Goal: Transaction & Acquisition: Purchase product/service

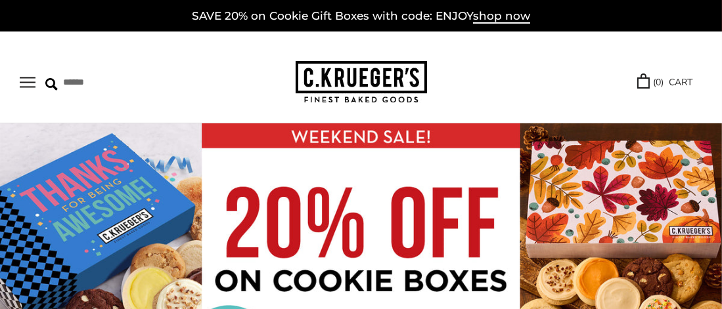
click at [25, 82] on button "Open navigation" at bounding box center [28, 82] width 16 height 11
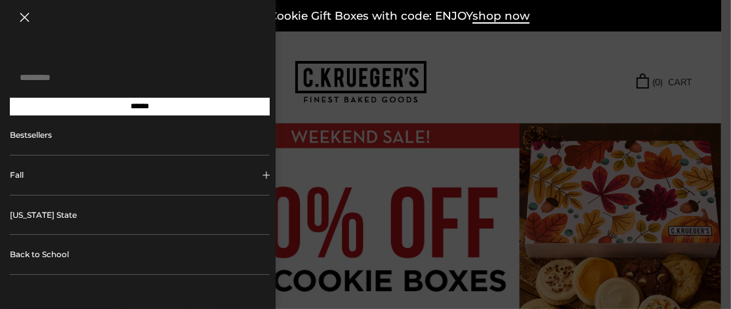
click at [37, 80] on input "Search..." at bounding box center [140, 77] width 260 height 27
type input "*********"
click at [10, 98] on input "******" at bounding box center [140, 107] width 260 height 18
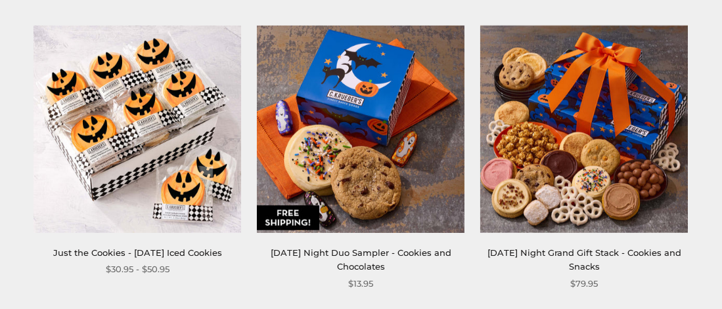
scroll to position [854, 0]
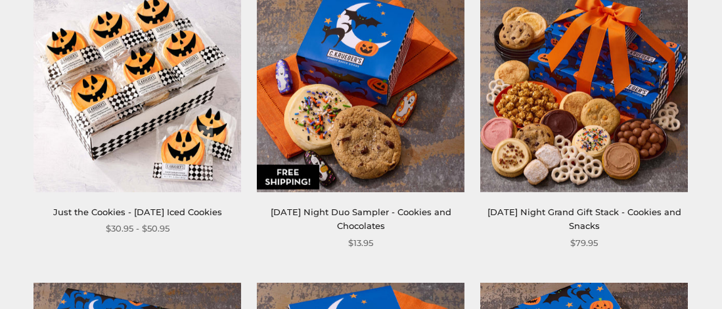
click at [368, 112] on img at bounding box center [360, 88] width 207 height 207
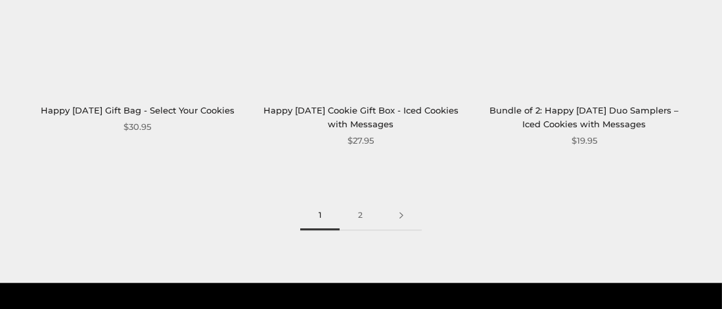
scroll to position [3677, 0]
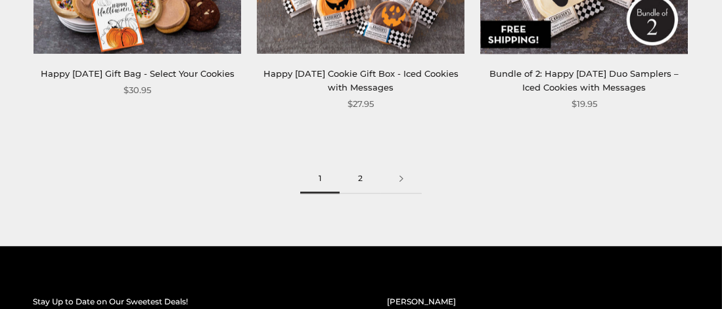
click at [359, 179] on link "2" at bounding box center [359, 179] width 41 height 30
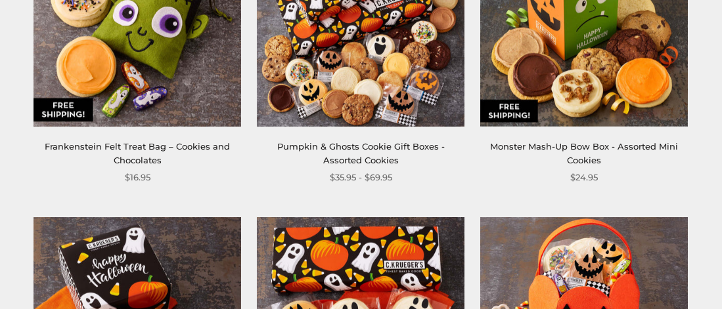
scroll to position [854, 0]
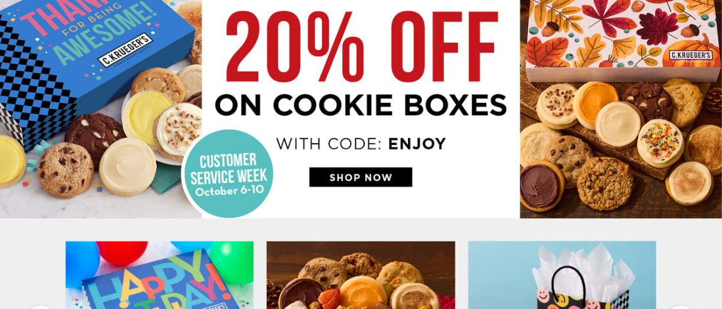
scroll to position [263, 0]
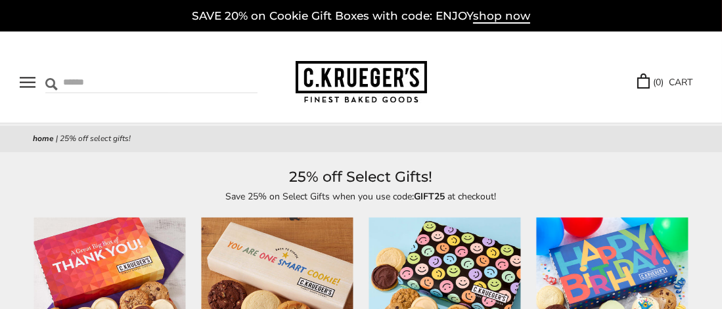
drag, startPoint x: 65, startPoint y: 83, endPoint x: 80, endPoint y: 85, distance: 15.2
click at [65, 83] on input "Search" at bounding box center [114, 82] width 138 height 20
type input "*********"
click at [236, 81] on input "******" at bounding box center [239, 81] width 35 height 18
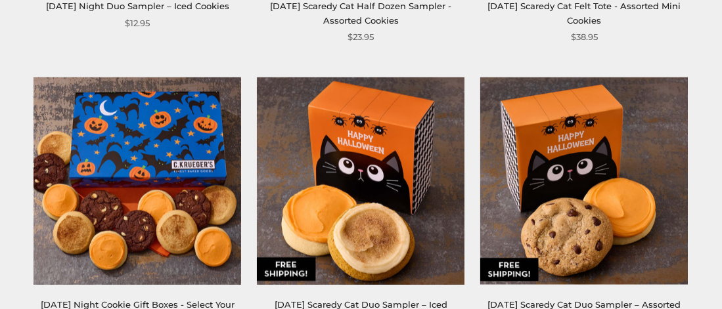
scroll to position [1707, 0]
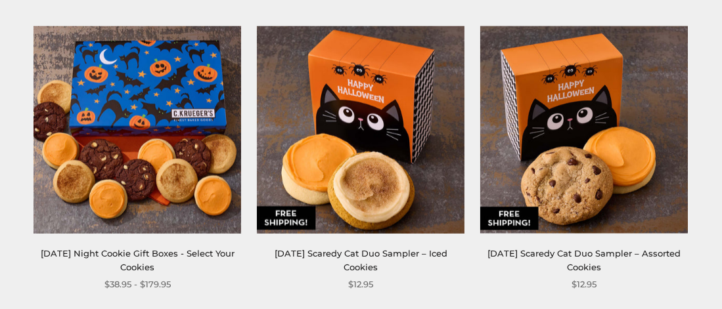
click at [360, 268] on link "Halloween Scaredy Cat Duo Sampler – Iced Cookies" at bounding box center [360, 260] width 173 height 24
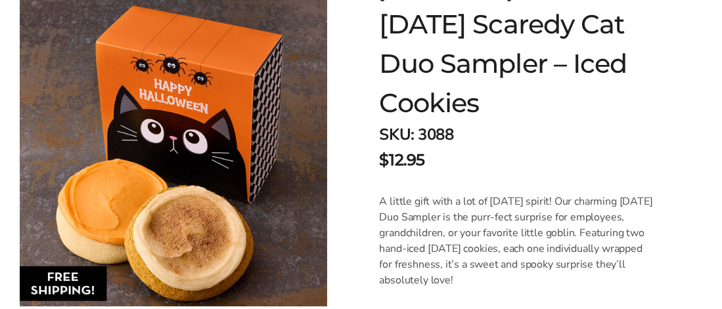
scroll to position [131, 0]
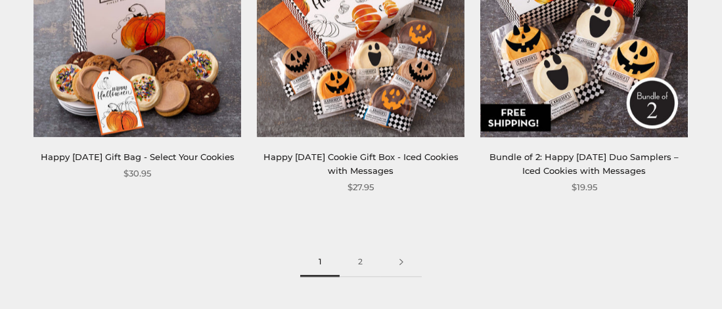
scroll to position [3611, 0]
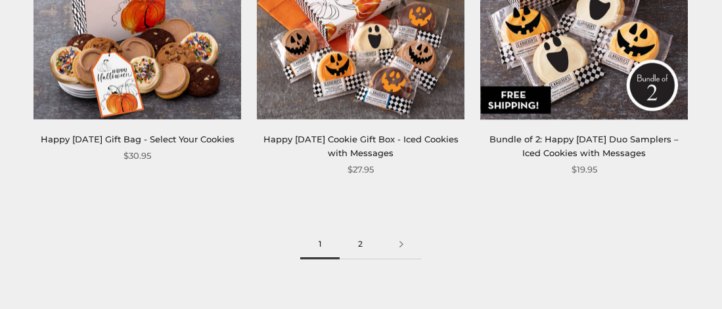
click at [357, 242] on link "2" at bounding box center [359, 245] width 41 height 30
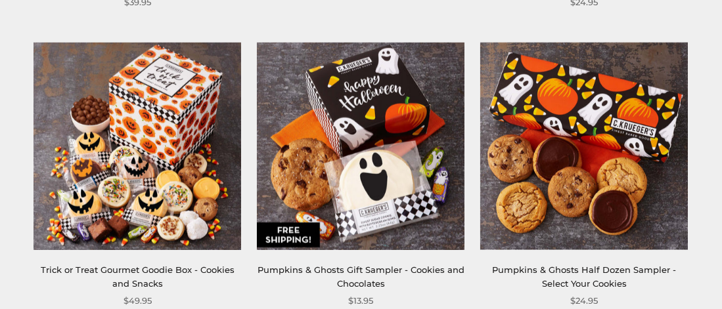
scroll to position [1707, 0]
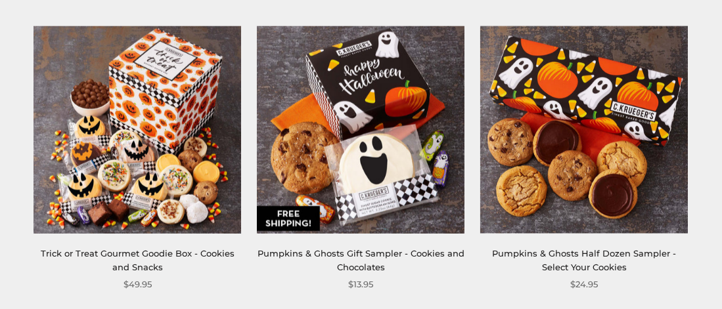
click at [341, 249] on link "Pumpkins & Ghosts Gift Sampler - Cookies and Chocolates" at bounding box center [360, 260] width 207 height 24
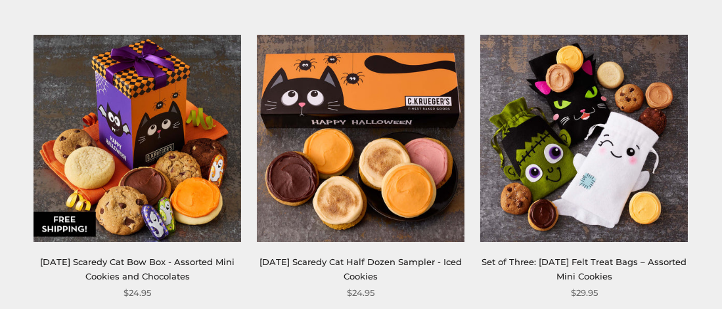
scroll to position [44, 0]
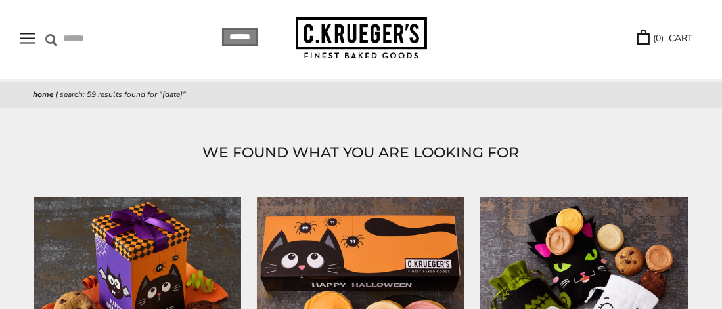
click at [70, 41] on input "Search" at bounding box center [114, 38] width 138 height 20
type input "*********"
click at [232, 36] on input "******" at bounding box center [239, 37] width 35 height 18
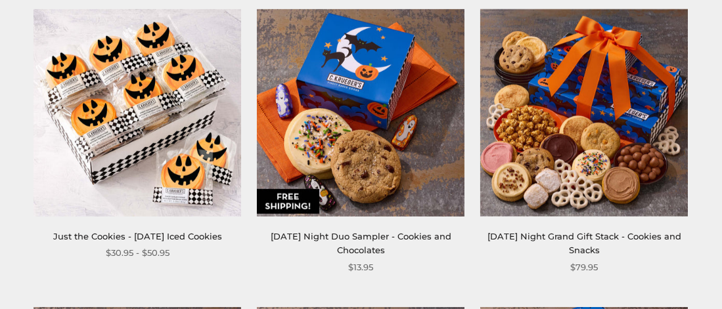
scroll to position [854, 0]
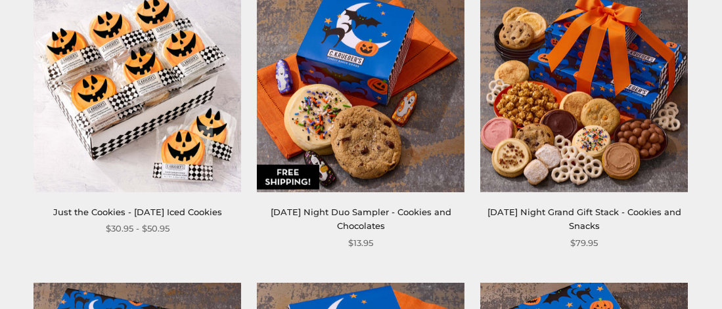
click at [353, 213] on link "[DATE] Night Duo Sampler - Cookies and Chocolates" at bounding box center [361, 219] width 181 height 24
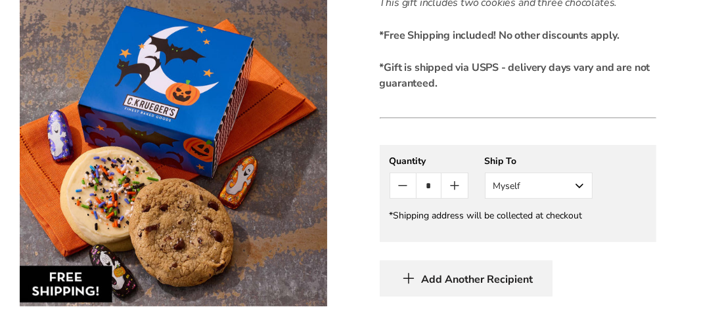
scroll to position [591, 0]
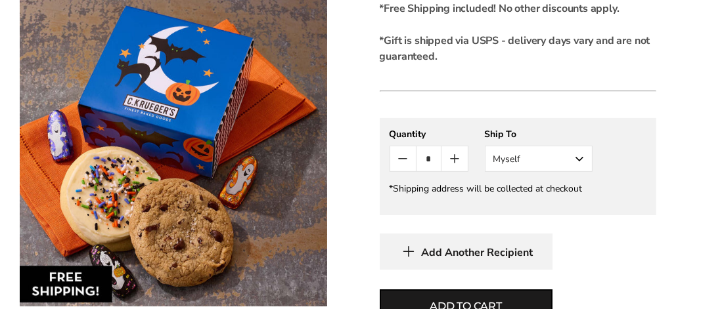
click at [577, 155] on button "Myself" at bounding box center [539, 159] width 108 height 26
click at [503, 206] on button "Other Recipient" at bounding box center [538, 208] width 106 height 24
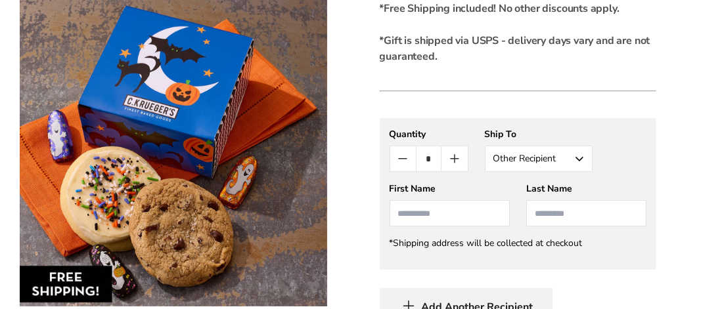
click at [407, 211] on input "First Name" at bounding box center [449, 213] width 120 height 26
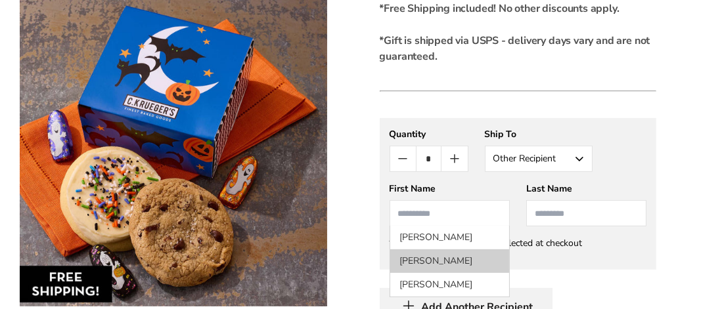
click at [417, 259] on li "[PERSON_NAME]" at bounding box center [449, 262] width 119 height 24
type input "****"
type input "*******"
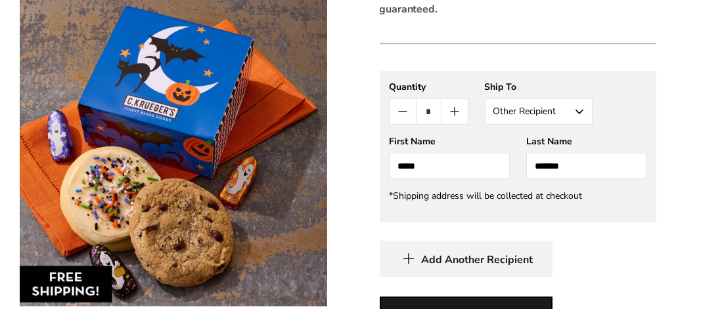
scroll to position [657, 0]
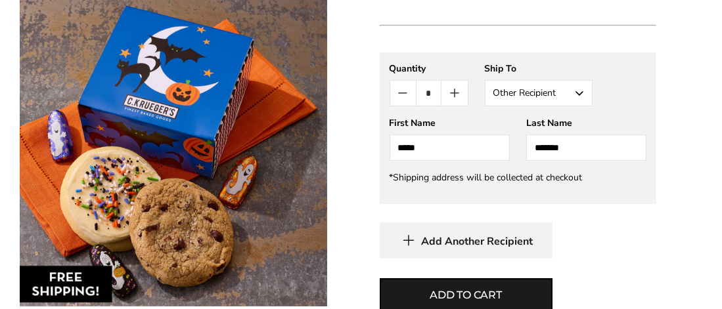
click at [440, 238] on span "Add Another Recipient" at bounding box center [478, 241] width 112 height 13
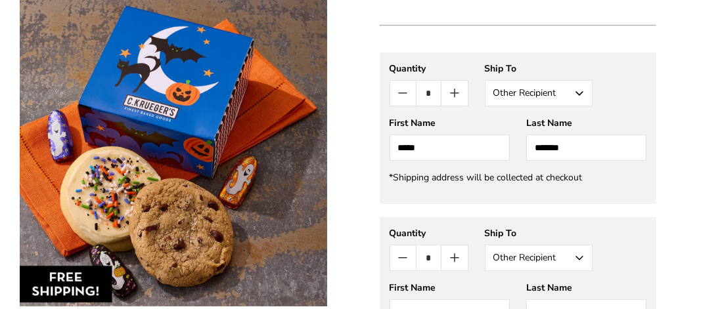
scroll to position [733, 0]
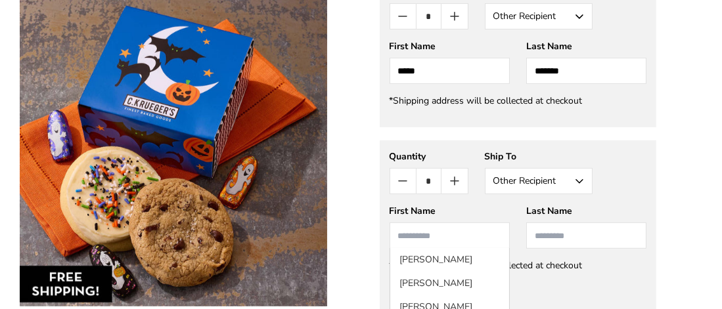
click at [411, 232] on input "First Name" at bounding box center [449, 236] width 120 height 26
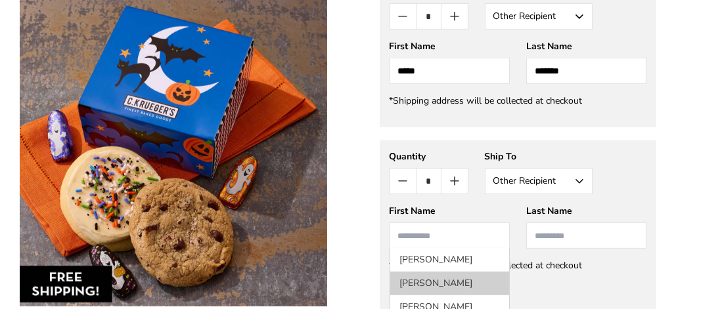
scroll to position [799, 0]
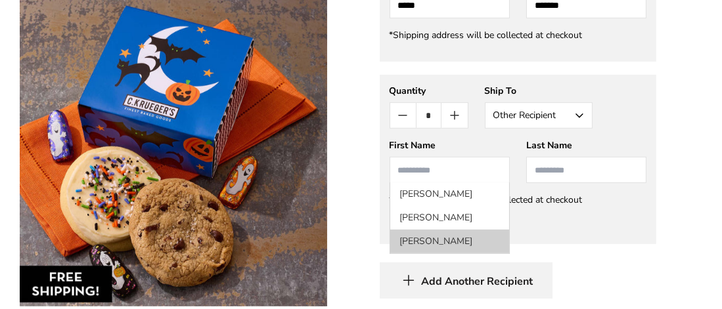
click at [444, 238] on li "Jackson Seymour" at bounding box center [449, 242] width 119 height 24
type input "*******"
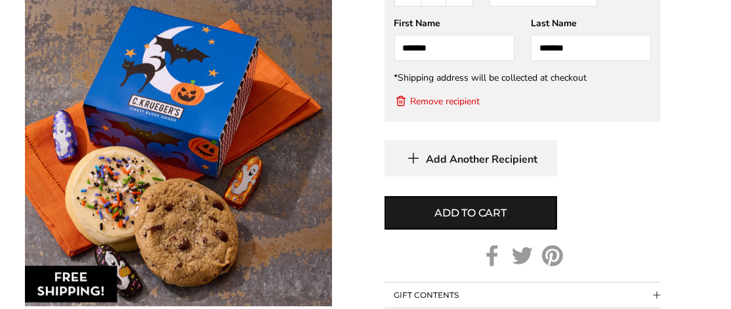
scroll to position [930, 0]
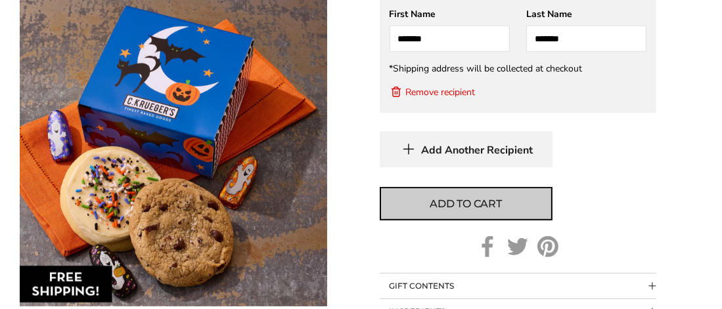
click at [431, 204] on span "Add to cart" at bounding box center [465, 204] width 72 height 16
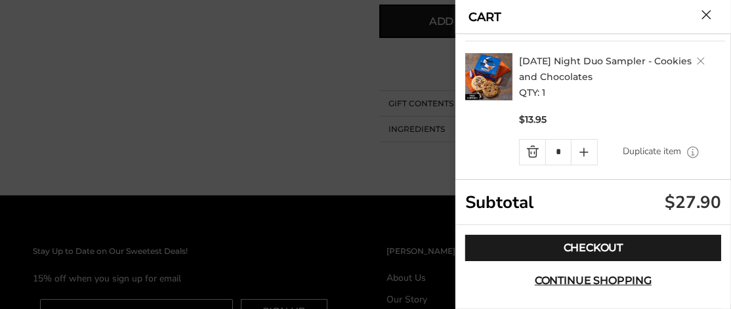
scroll to position [151, 0]
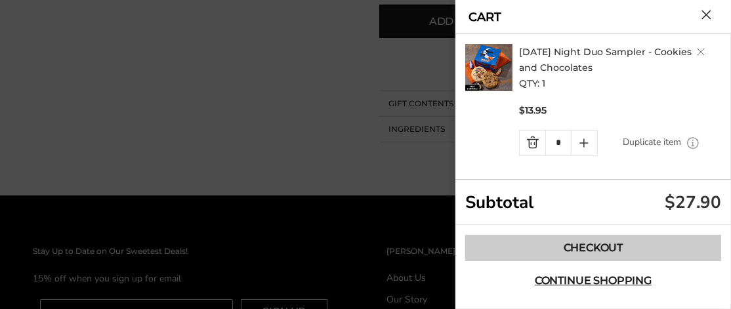
click at [590, 246] on link "Checkout" at bounding box center [594, 248] width 256 height 26
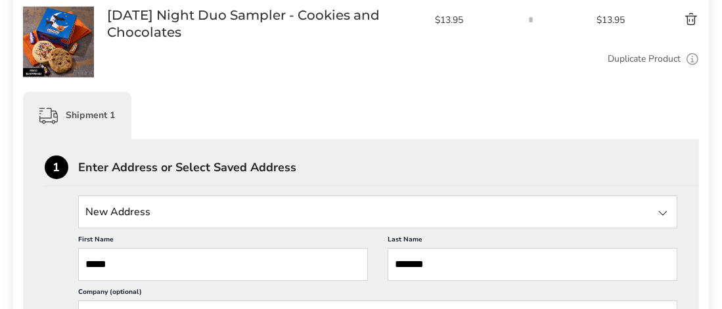
scroll to position [263, 0]
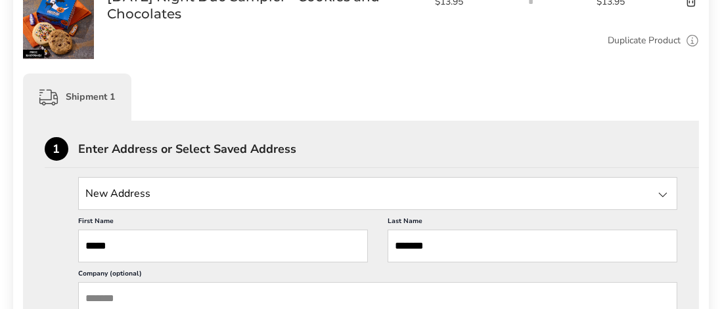
click at [663, 193] on div at bounding box center [663, 195] width 16 height 16
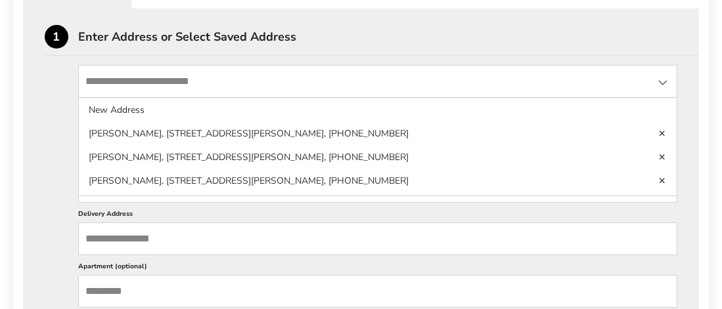
scroll to position [394, 0]
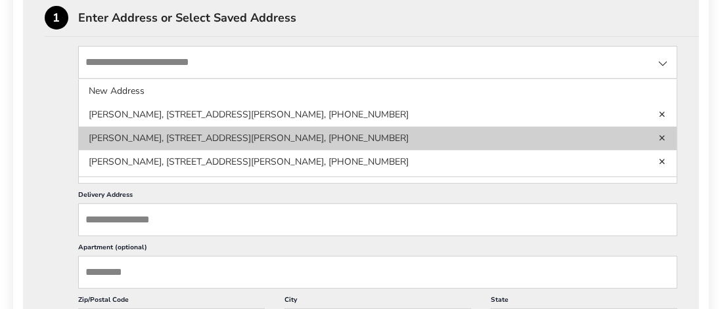
click at [438, 137] on li "[PERSON_NAME], [STREET_ADDRESS][PERSON_NAME], [PHONE_NUMBER]" at bounding box center [378, 139] width 598 height 24
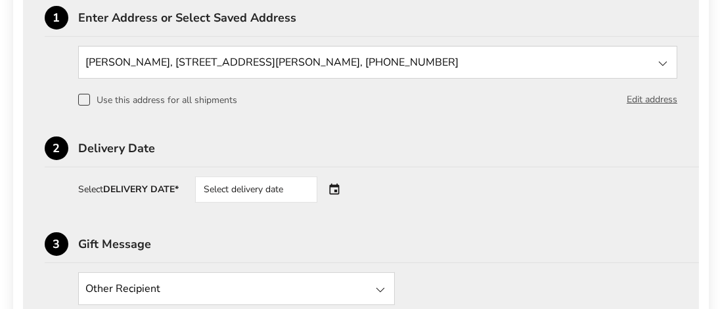
click at [337, 188] on div "Select delivery date" at bounding box center [274, 190] width 159 height 26
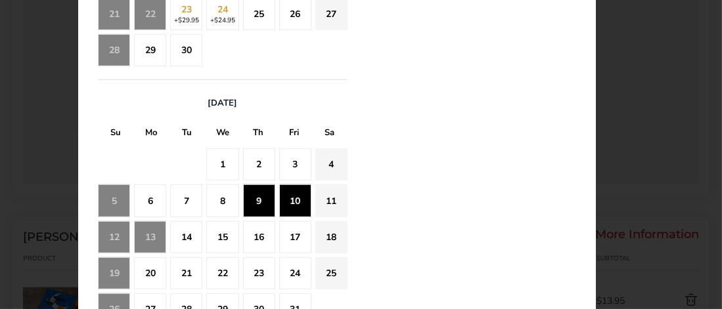
scroll to position [854, 0]
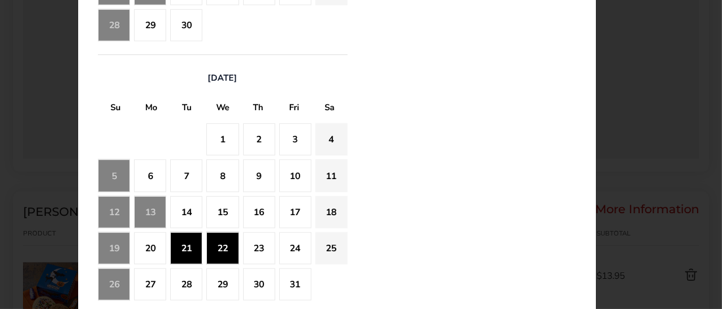
click at [223, 241] on div "22" at bounding box center [222, 248] width 32 height 32
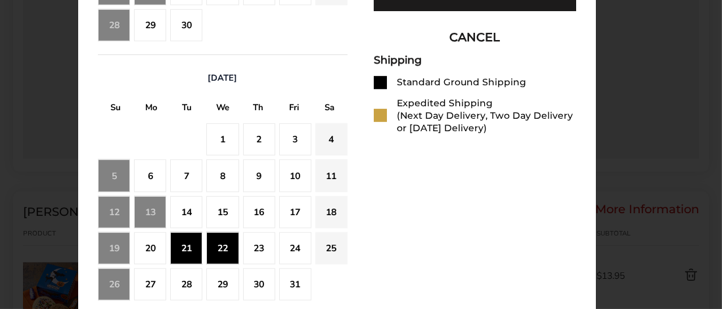
click at [253, 247] on div "23" at bounding box center [259, 248] width 32 height 32
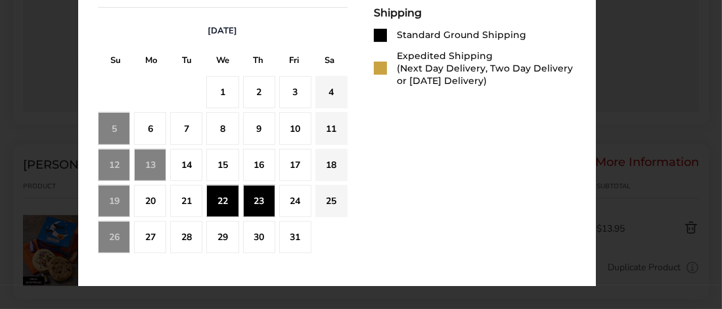
scroll to position [919, 0]
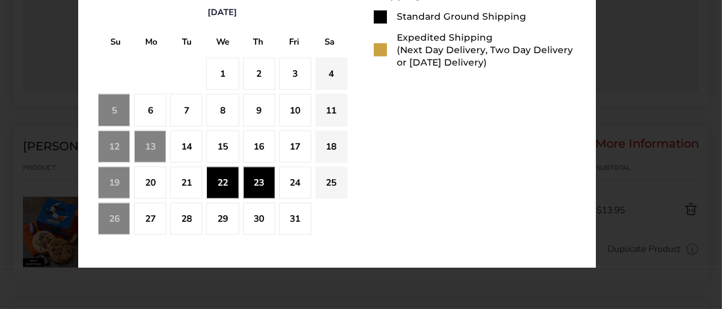
drag, startPoint x: 333, startPoint y: 299, endPoint x: 324, endPoint y: 299, distance: 8.5
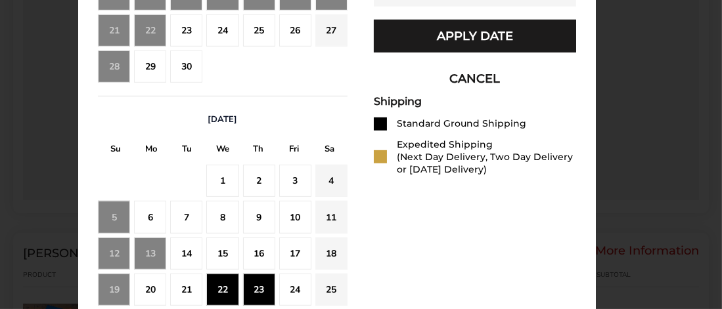
scroll to position [788, 0]
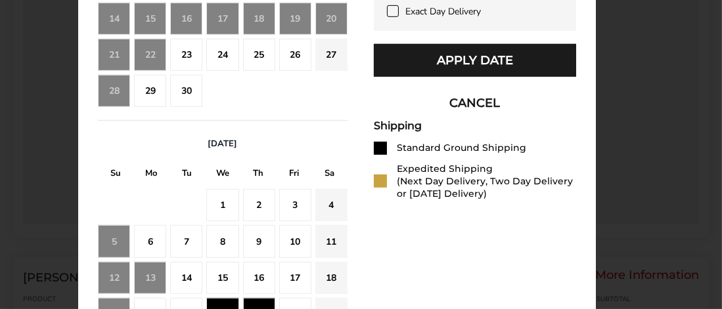
click at [439, 70] on button "Apply Date" at bounding box center [475, 60] width 202 height 33
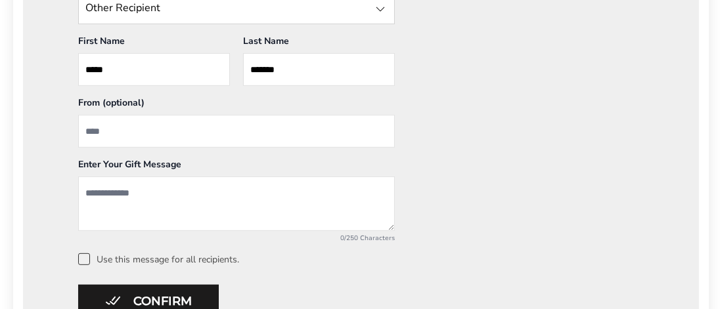
scroll to position [657, 0]
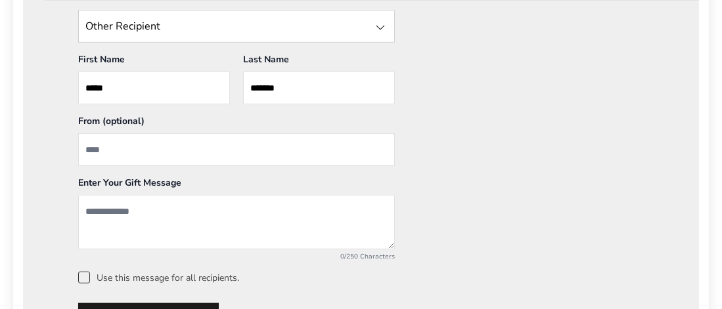
click at [133, 143] on input "From" at bounding box center [236, 149] width 316 height 33
type input "**********"
click at [89, 209] on textarea "Add a message" at bounding box center [236, 222] width 316 height 54
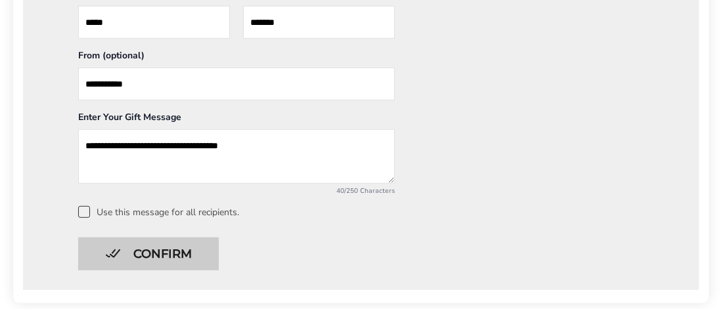
type textarea "**********"
click at [165, 248] on button "Confirm" at bounding box center [148, 254] width 141 height 33
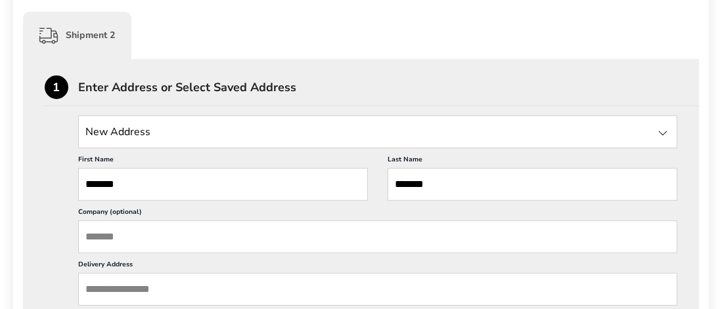
scroll to position [589, 0]
click at [664, 130] on div at bounding box center [663, 133] width 16 height 16
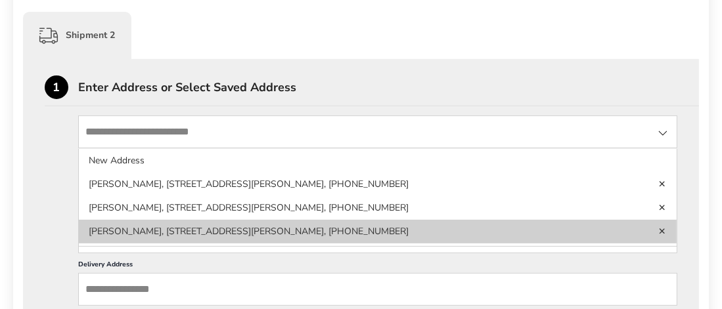
click at [216, 227] on li "Jackson Seymour, 98 Meadowland St, Delmar, NY, 12054-2623, United States, 518-8…" at bounding box center [378, 232] width 598 height 24
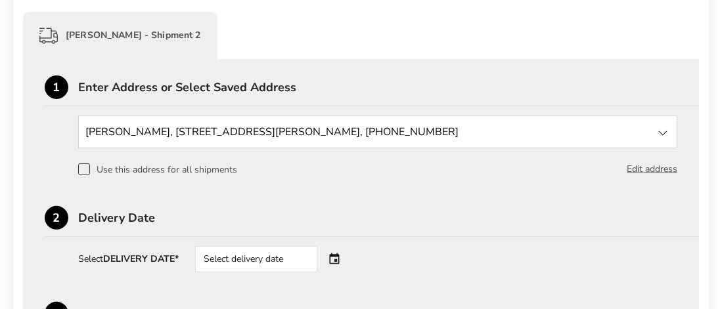
click at [332, 255] on div "Select delivery date" at bounding box center [274, 259] width 159 height 26
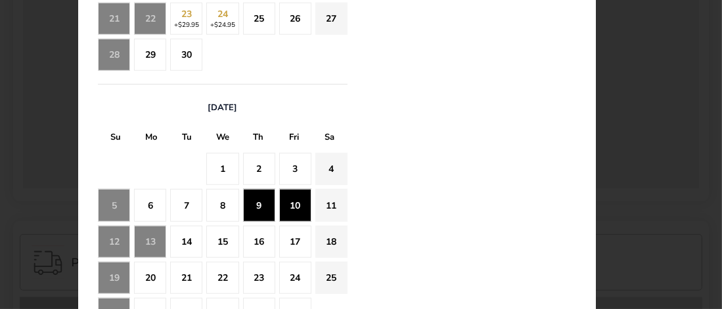
scroll to position [1114, 0]
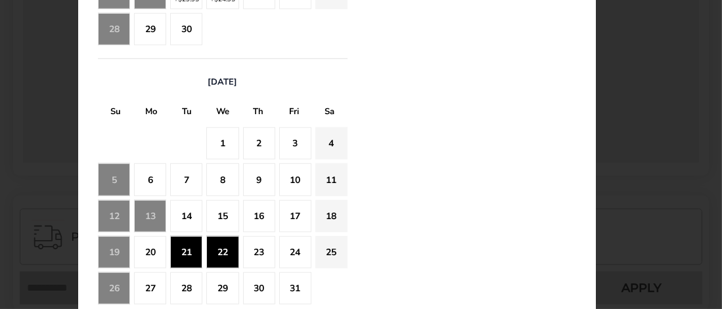
click at [230, 244] on div "22" at bounding box center [222, 252] width 32 height 32
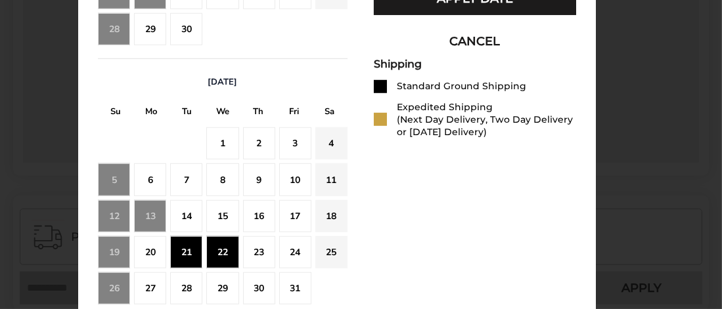
click at [253, 248] on div "23" at bounding box center [259, 252] width 32 height 32
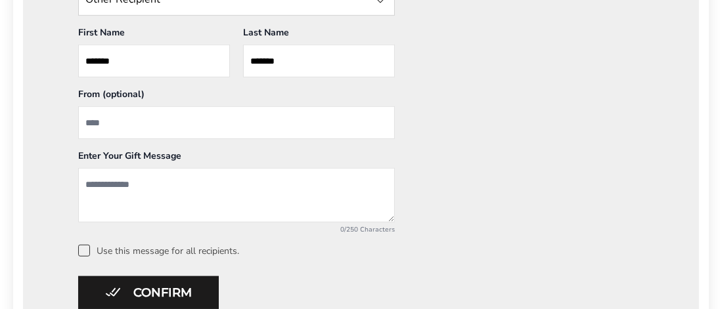
scroll to position [917, 0]
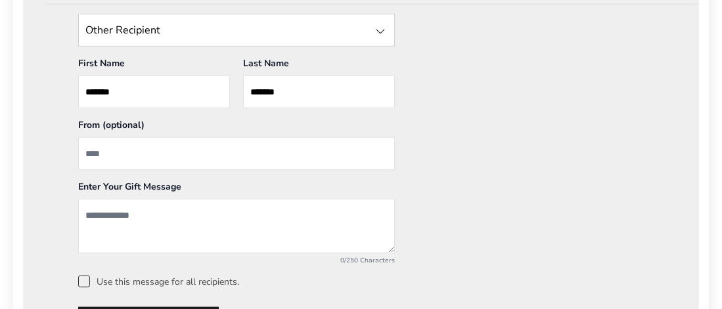
click at [95, 152] on input "From" at bounding box center [236, 153] width 316 height 33
type input "**********"
click at [95, 213] on textarea "Add a message" at bounding box center [236, 226] width 316 height 54
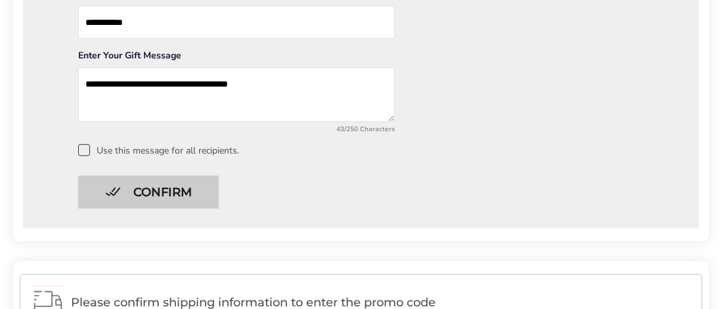
type textarea "**********"
click at [165, 192] on button "Confirm" at bounding box center [148, 192] width 141 height 33
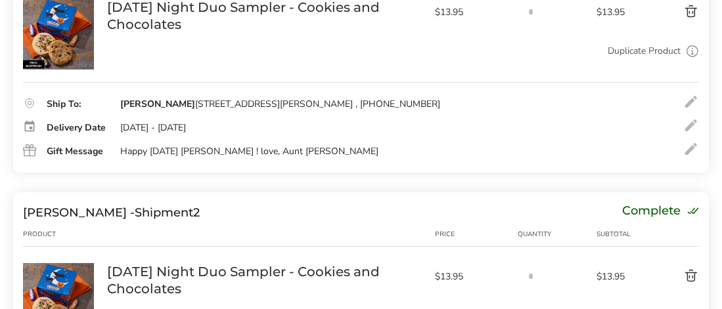
scroll to position [251, 0]
click at [683, 151] on div at bounding box center [691, 150] width 16 height 16
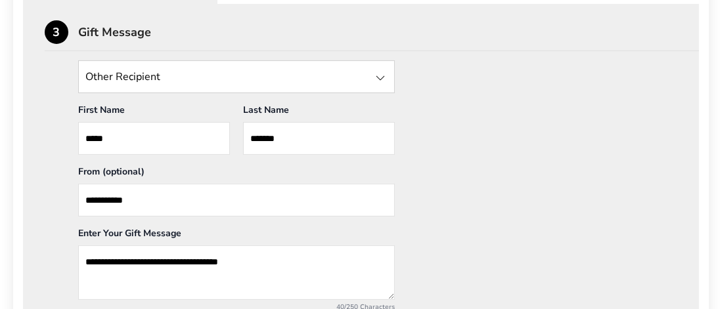
scroll to position [448, 0]
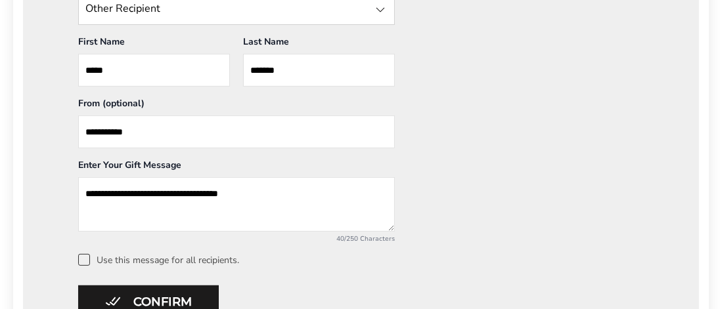
click at [198, 188] on textarea "**********" at bounding box center [236, 204] width 316 height 54
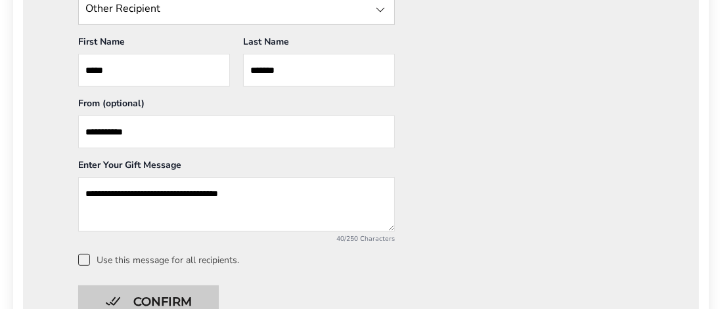
type textarea "**********"
click at [147, 292] on button "Confirm" at bounding box center [148, 302] width 141 height 33
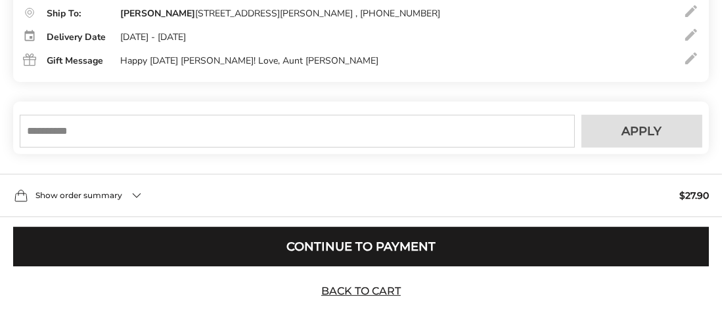
scroll to position [645, 0]
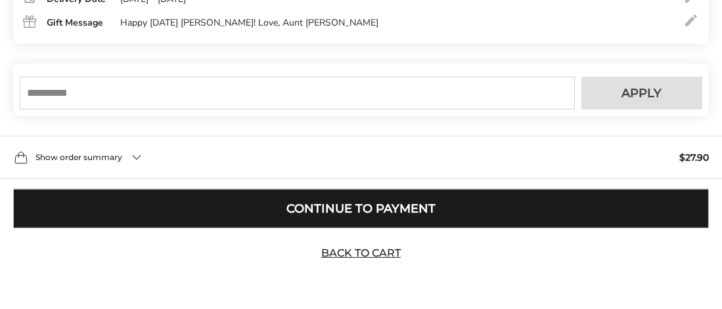
click at [338, 206] on button "Continue to Payment" at bounding box center [360, 208] width 695 height 39
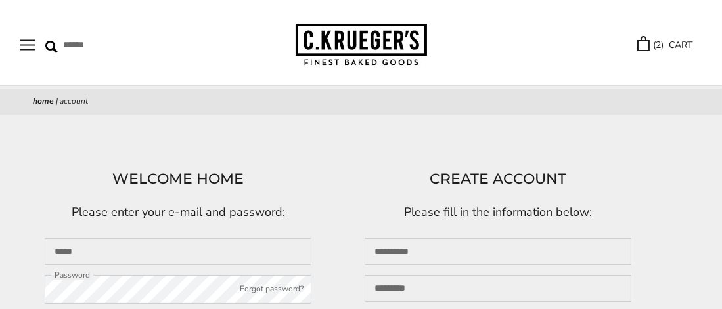
scroll to position [66, 0]
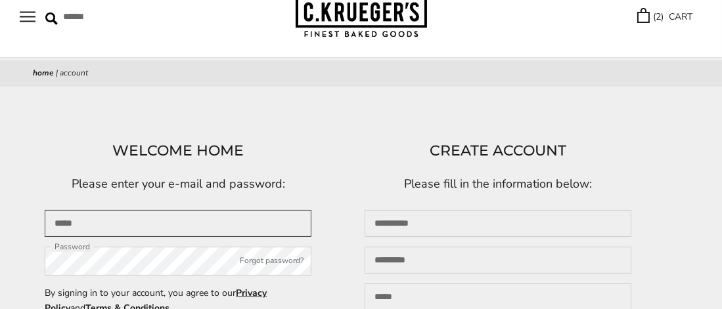
click at [59, 223] on input "Email" at bounding box center [178, 223] width 267 height 27
type input "**********"
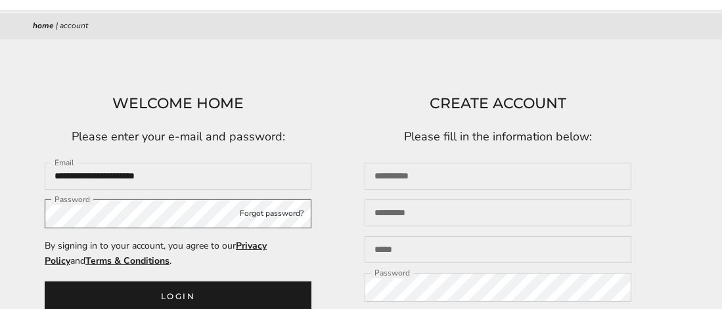
scroll to position [131, 0]
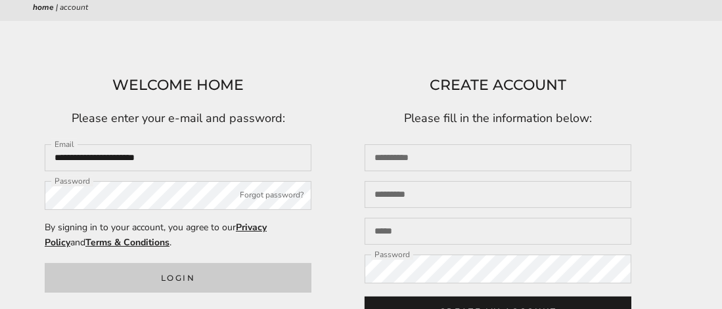
click at [185, 272] on button "Login" at bounding box center [178, 278] width 267 height 30
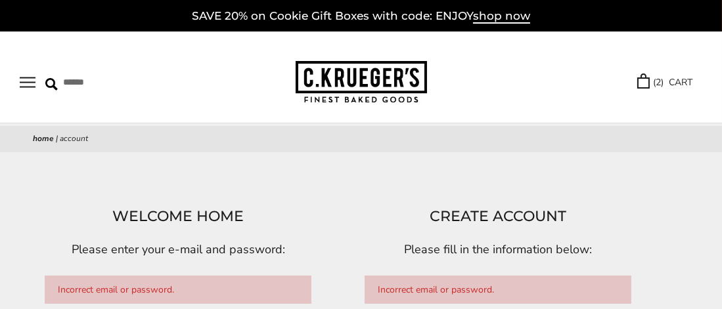
click at [68, 283] on p "Incorrect email or password." at bounding box center [178, 290] width 267 height 28
click at [75, 288] on p "Incorrect email or password." at bounding box center [178, 290] width 267 height 28
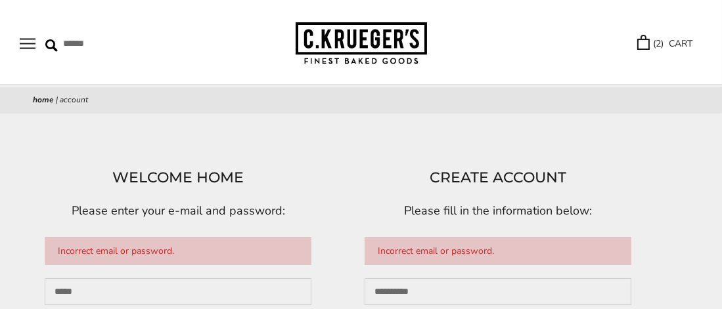
scroll to position [66, 0]
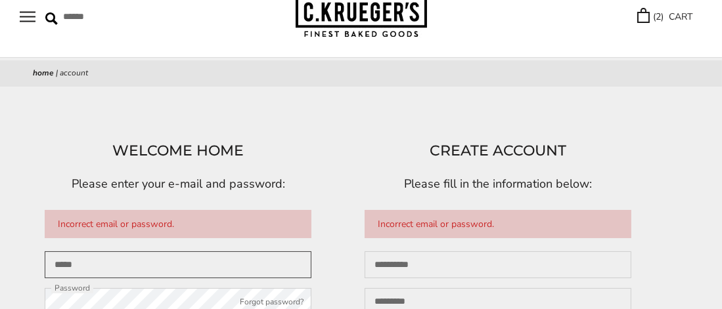
click at [76, 257] on input "Email" at bounding box center [178, 264] width 267 height 27
type input "**********"
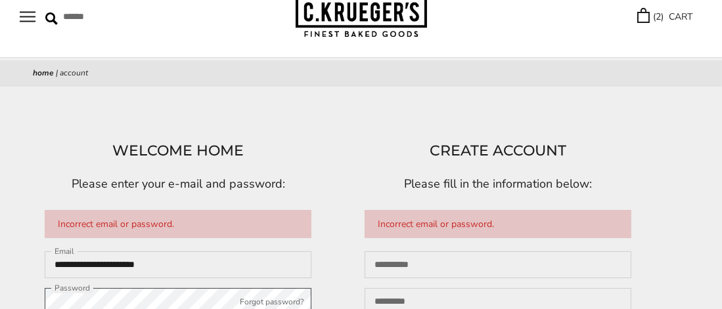
scroll to position [197, 0]
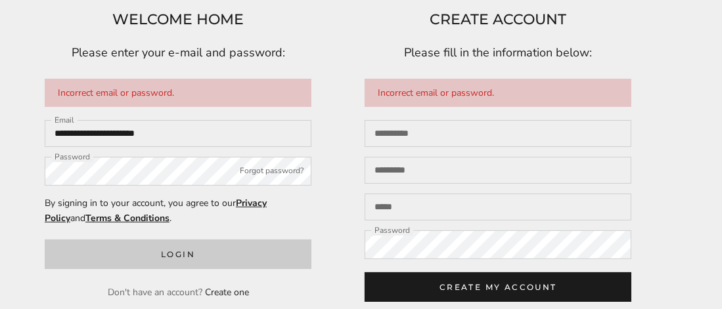
click at [167, 248] on button "Login" at bounding box center [178, 255] width 267 height 30
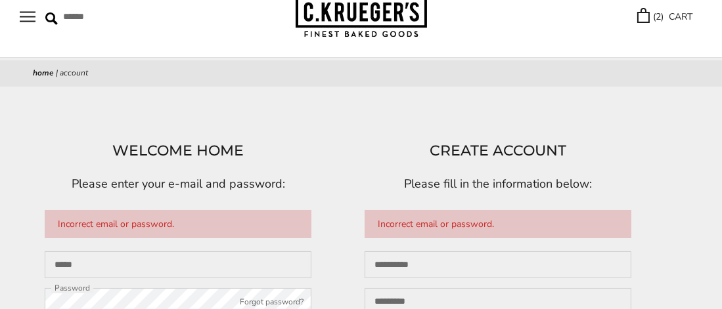
scroll to position [131, 0]
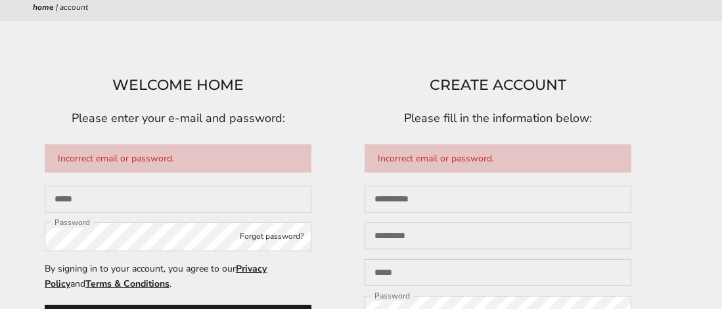
click at [274, 234] on button "Forgot password?" at bounding box center [272, 236] width 64 height 13
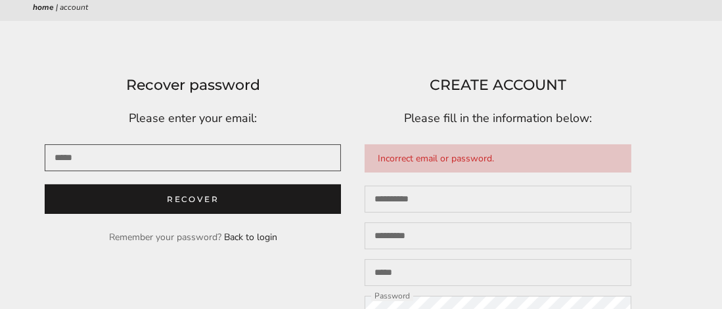
click at [66, 152] on input "Email" at bounding box center [193, 157] width 296 height 27
type input "**********"
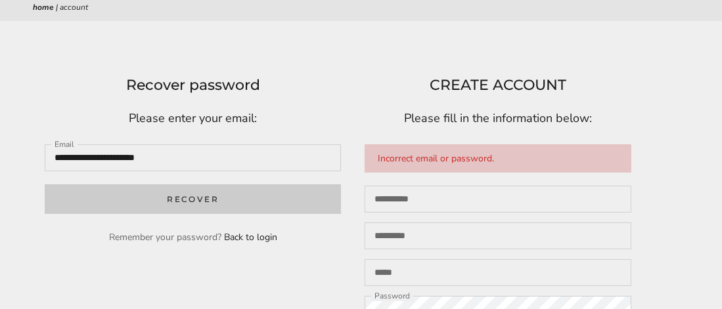
click at [215, 202] on button "Recover" at bounding box center [193, 200] width 296 height 30
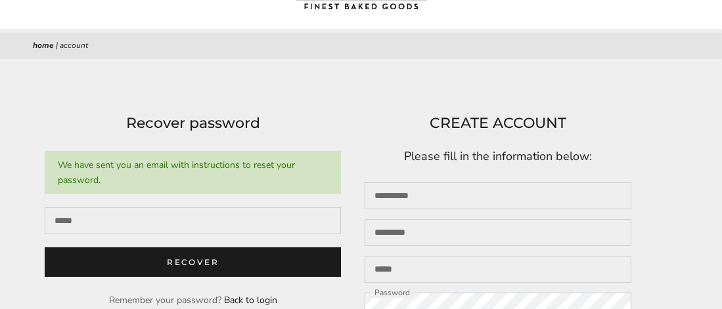
scroll to position [131, 0]
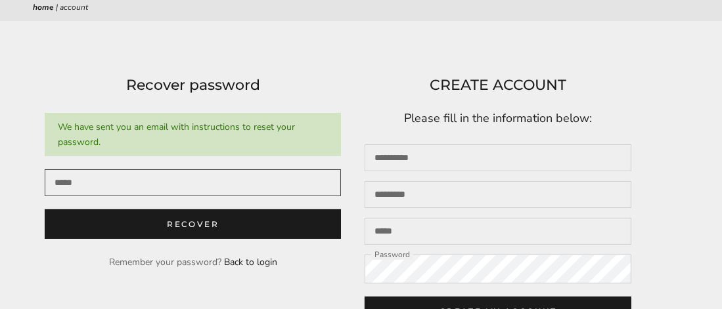
click at [61, 187] on input "Email" at bounding box center [193, 182] width 296 height 27
type input "**********"
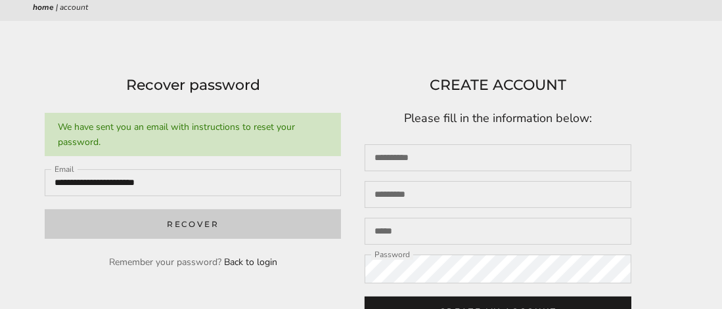
click at [194, 222] on button "Recover" at bounding box center [193, 224] width 296 height 30
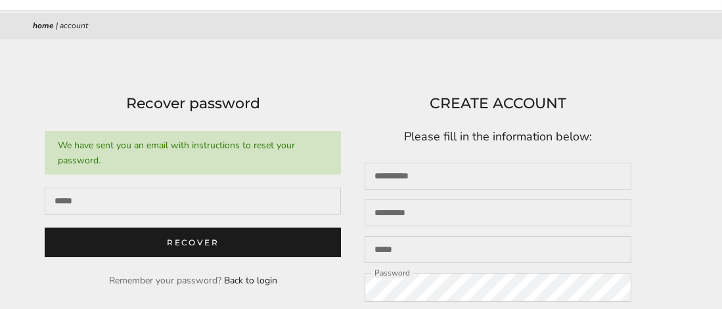
scroll to position [131, 0]
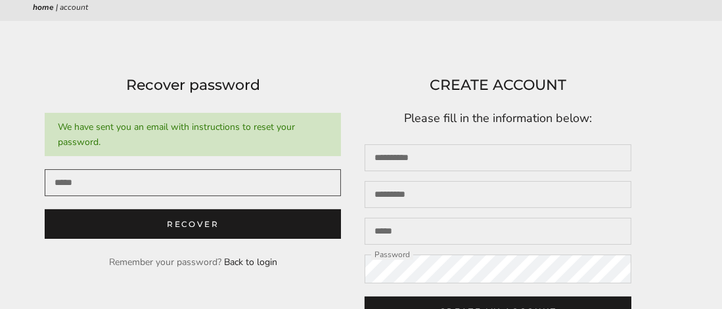
click at [74, 190] on input "Email" at bounding box center [193, 182] width 296 height 27
type input "**********"
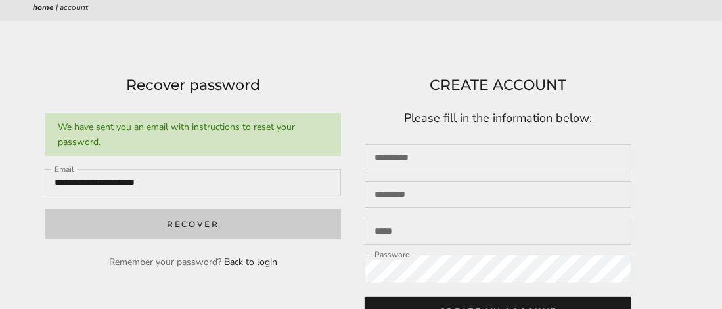
click at [221, 225] on button "Recover" at bounding box center [193, 224] width 296 height 30
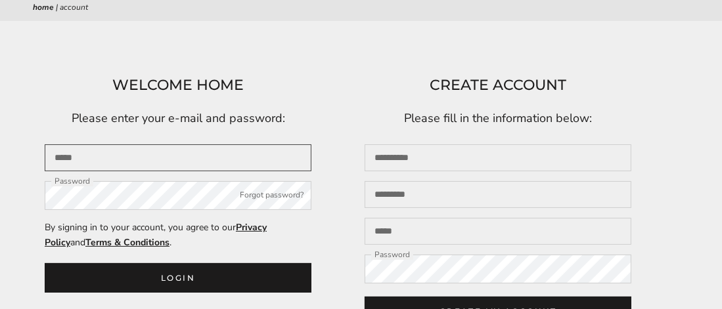
click at [79, 160] on input "Email" at bounding box center [178, 157] width 267 height 27
type input "**********"
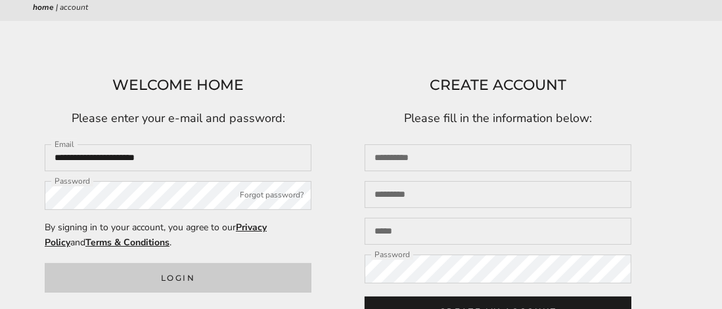
click at [188, 272] on button "Login" at bounding box center [178, 278] width 267 height 30
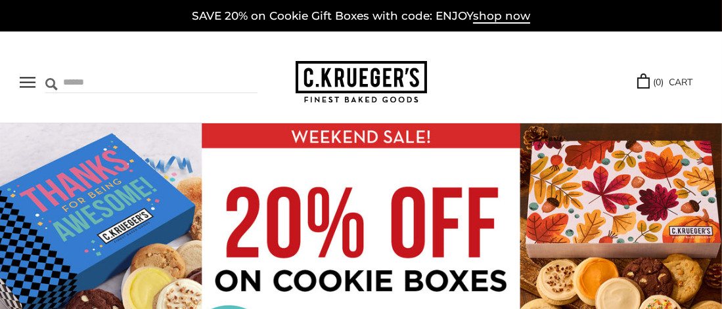
click at [81, 81] on input "Search" at bounding box center [114, 82] width 138 height 20
type input "*********"
click at [223, 81] on input "******" at bounding box center [239, 81] width 35 height 18
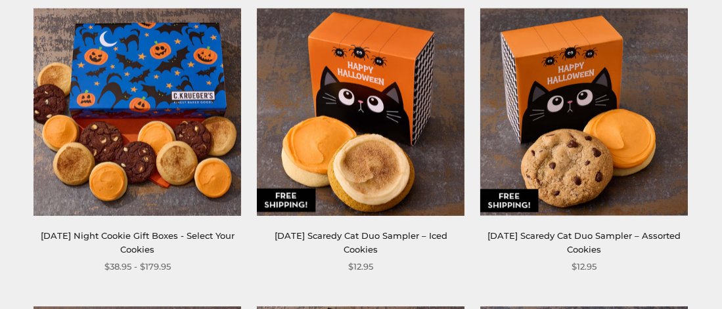
scroll to position [1773, 0]
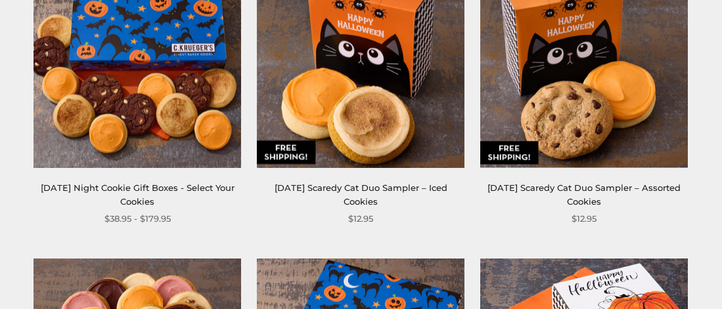
click at [540, 126] on img at bounding box center [583, 64] width 207 height 207
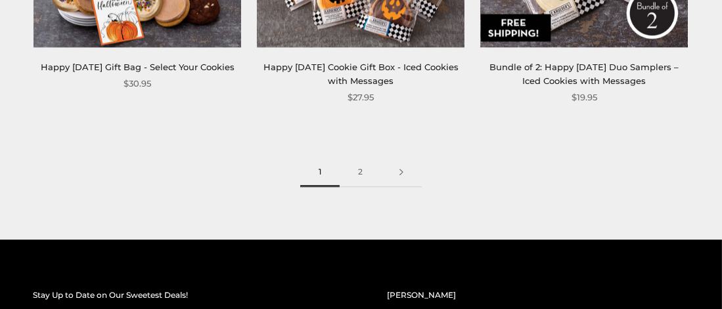
scroll to position [3743, 0]
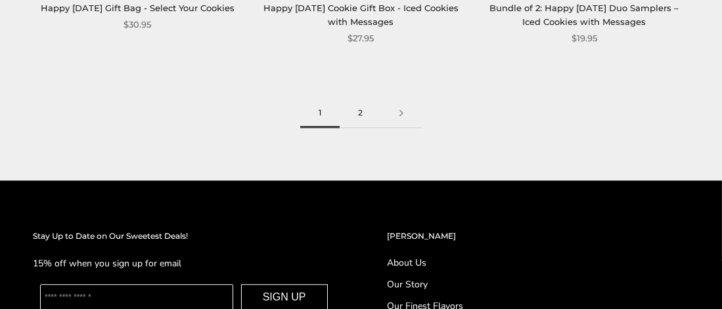
click at [365, 112] on link "2" at bounding box center [359, 113] width 41 height 30
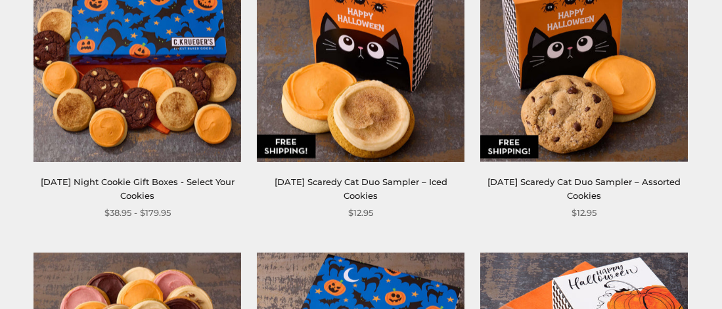
scroll to position [1707, 0]
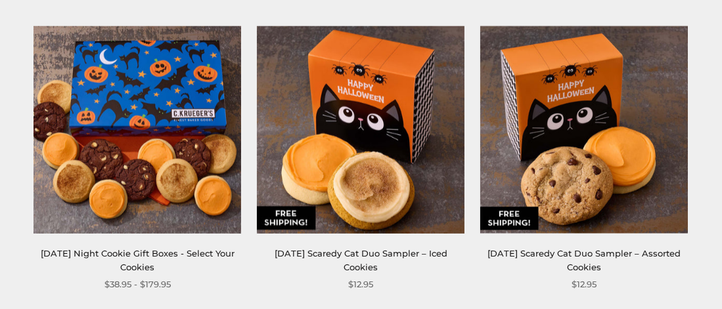
click at [572, 120] on img at bounding box center [583, 129] width 207 height 207
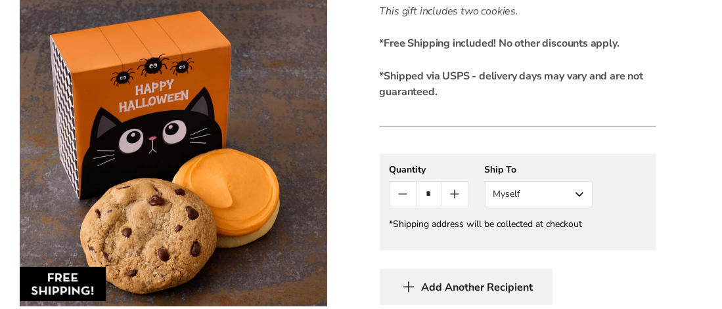
scroll to position [591, 0]
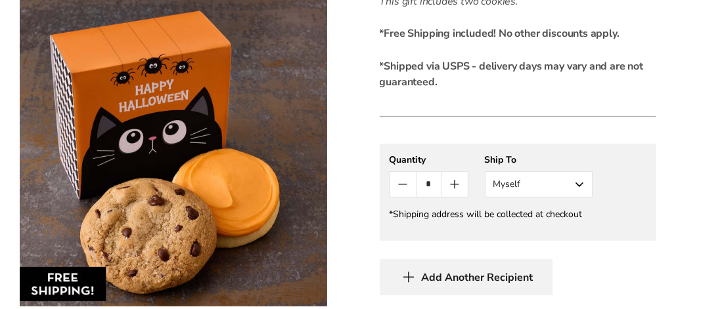
click at [578, 184] on button "Myself" at bounding box center [539, 184] width 108 height 26
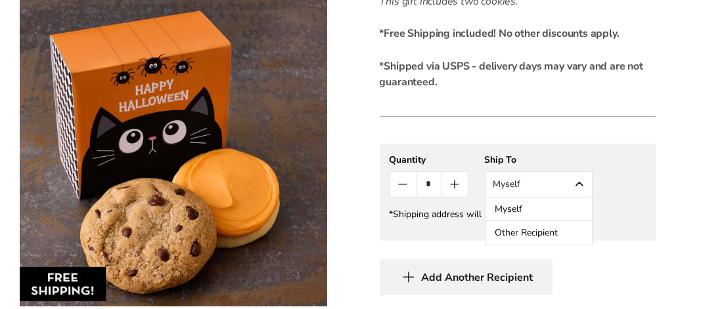
click at [513, 230] on button "Other Recipient" at bounding box center [538, 233] width 106 height 24
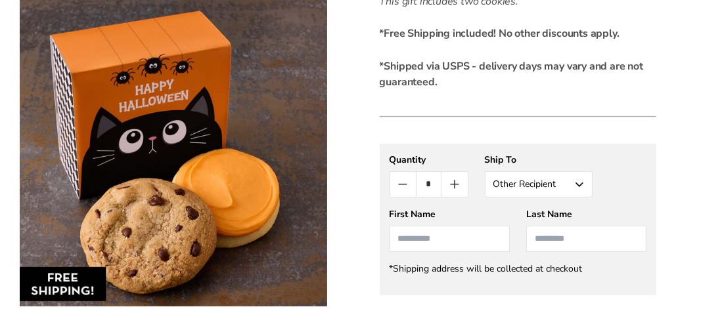
scroll to position [657, 0]
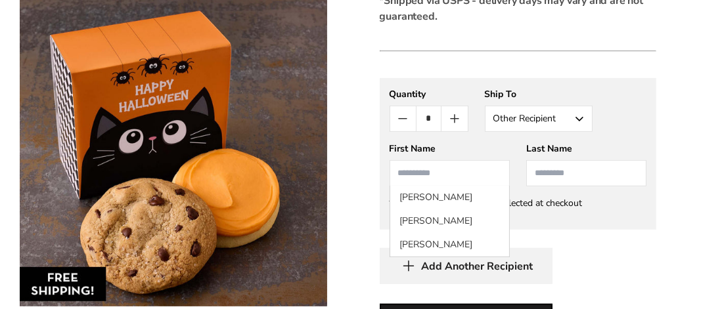
click at [404, 173] on input "First Name" at bounding box center [449, 173] width 120 height 26
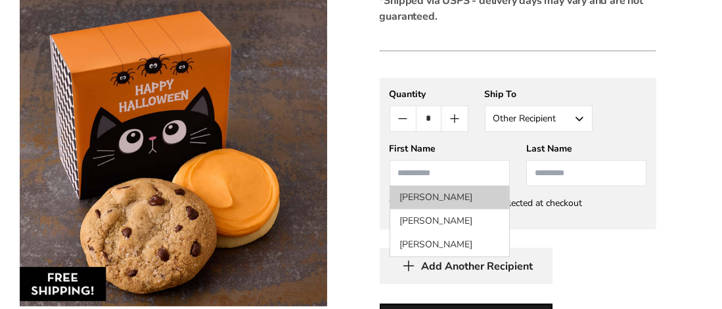
click at [432, 194] on li "Brooks Seymour" at bounding box center [449, 198] width 119 height 24
type input "******"
type input "*******"
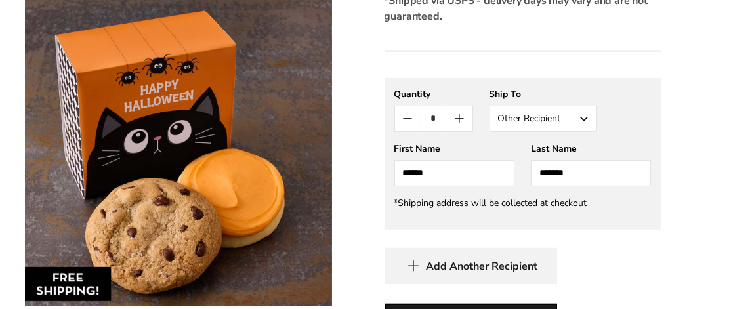
scroll to position [722, 0]
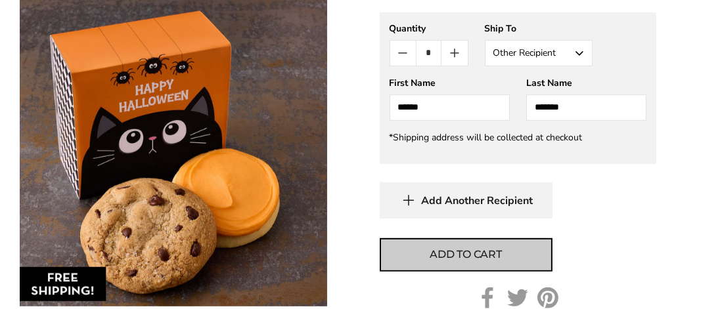
click at [462, 254] on span "Add to cart" at bounding box center [465, 255] width 72 height 16
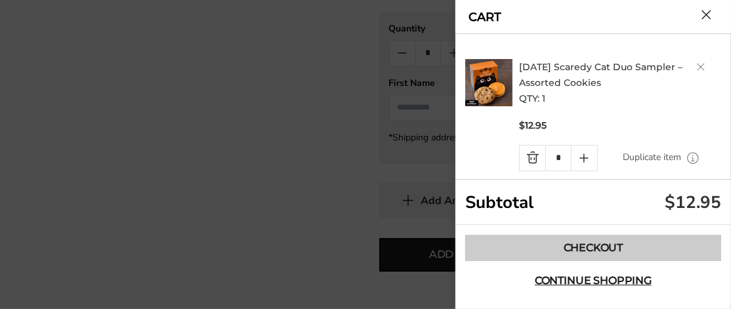
click at [570, 248] on link "Checkout" at bounding box center [594, 248] width 256 height 26
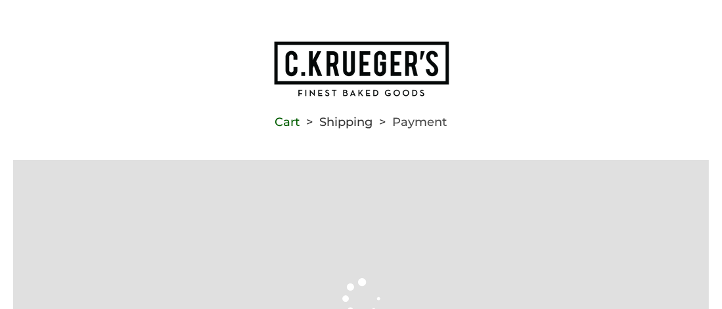
type input "**********"
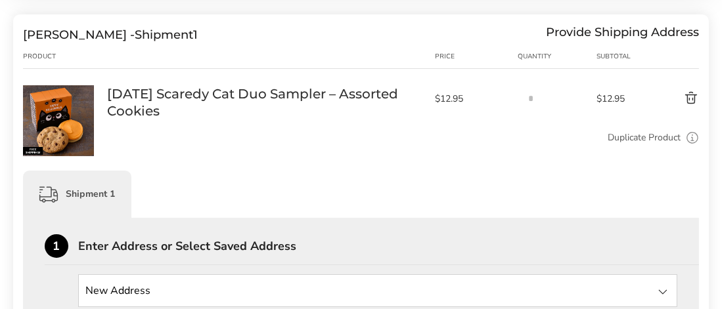
scroll to position [263, 0]
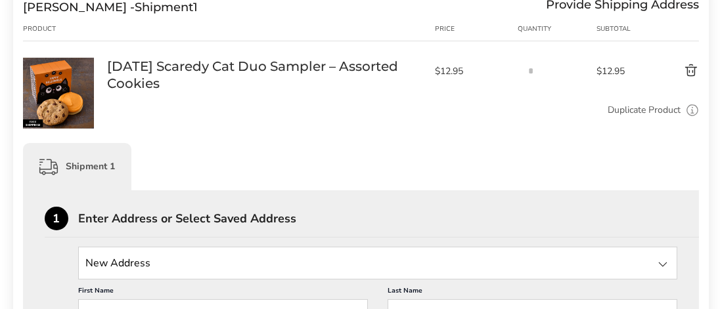
click at [663, 266] on div at bounding box center [663, 265] width 16 height 16
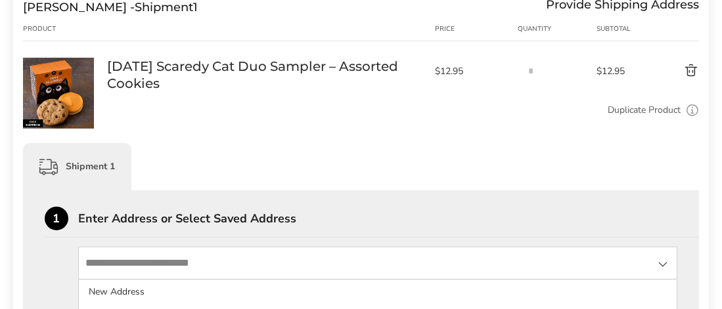
click at [661, 266] on div at bounding box center [663, 265] width 16 height 16
click at [661, 265] on div at bounding box center [663, 265] width 16 height 16
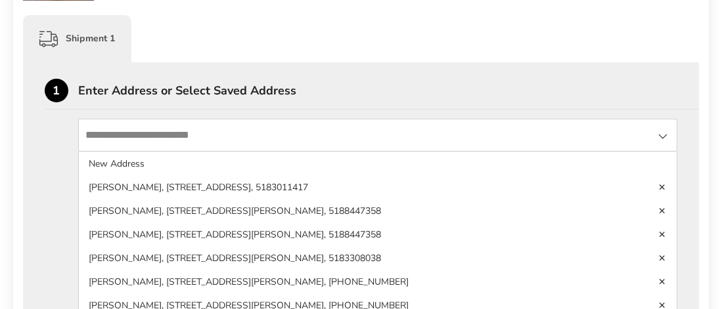
scroll to position [394, 0]
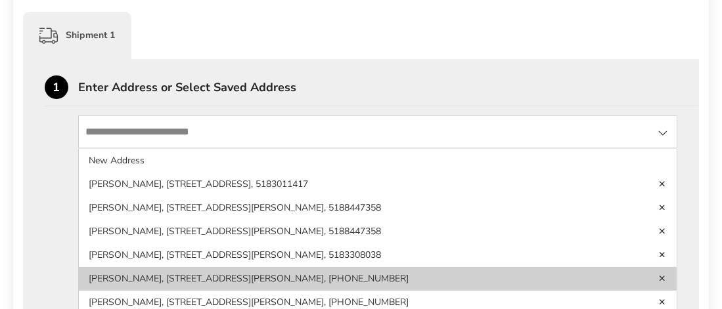
click at [253, 276] on li "Brooks Seymour, 215 Westchester Dr S, Delmar, NY, 12054-4235, United States, 31…" at bounding box center [378, 279] width 598 height 24
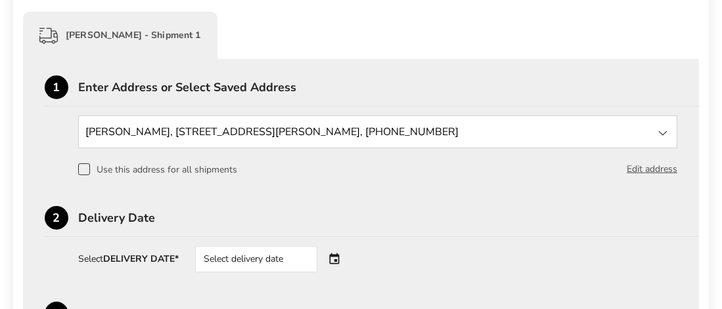
click at [261, 258] on div "Select delivery date" at bounding box center [256, 259] width 122 height 26
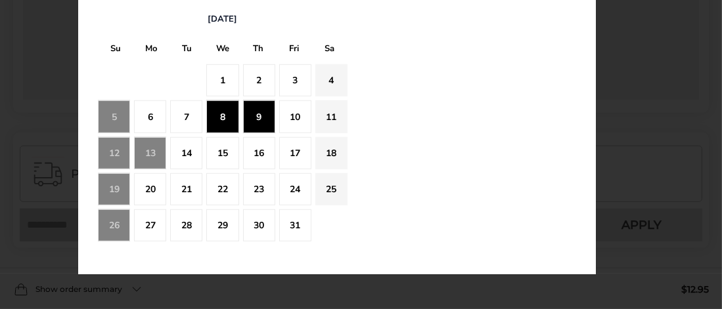
scroll to position [985, 0]
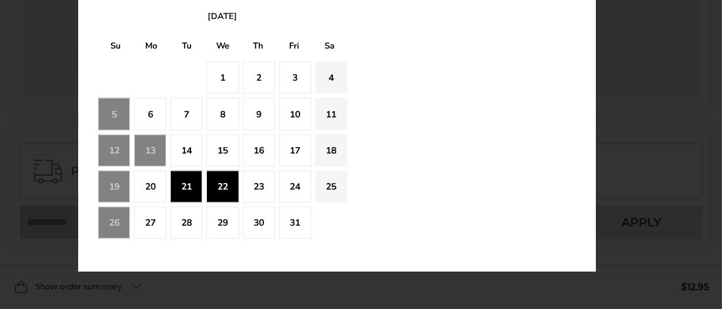
click at [221, 185] on div "22" at bounding box center [222, 187] width 32 height 32
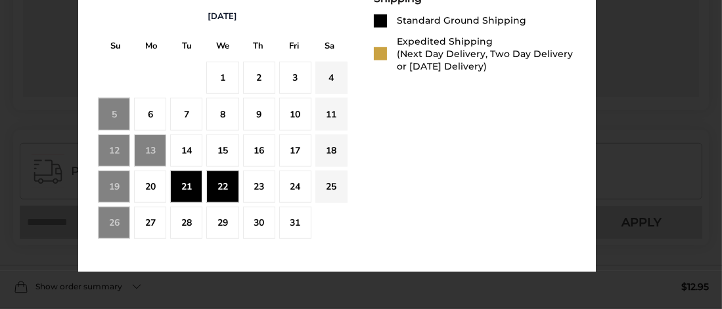
click at [255, 181] on div "23" at bounding box center [259, 187] width 32 height 32
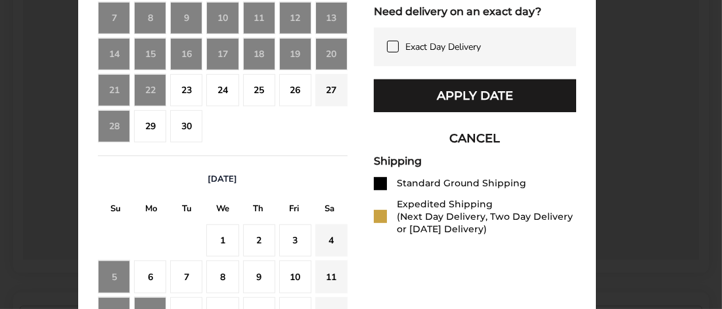
scroll to position [788, 0]
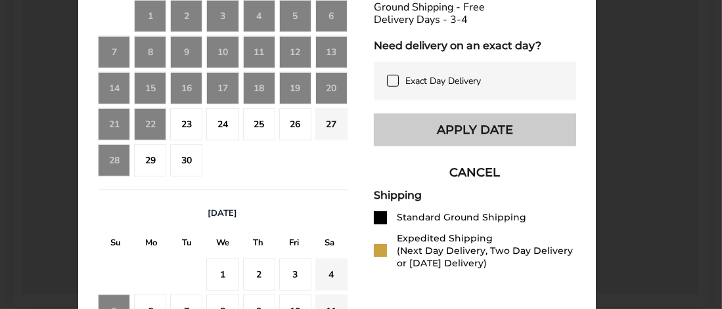
click at [458, 137] on button "Apply Date" at bounding box center [475, 130] width 202 height 33
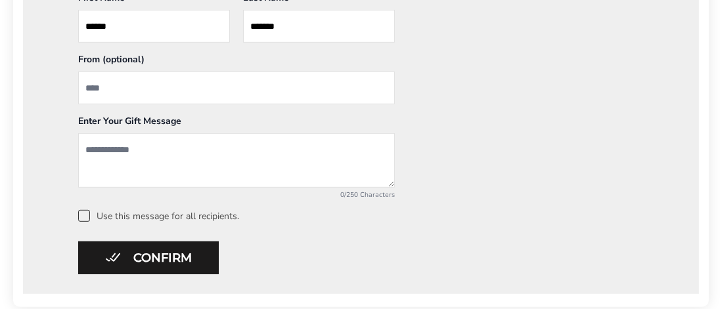
click at [86, 85] on input "From" at bounding box center [236, 88] width 316 height 33
type input "**********"
click at [93, 141] on textarea "Add a message" at bounding box center [236, 160] width 316 height 54
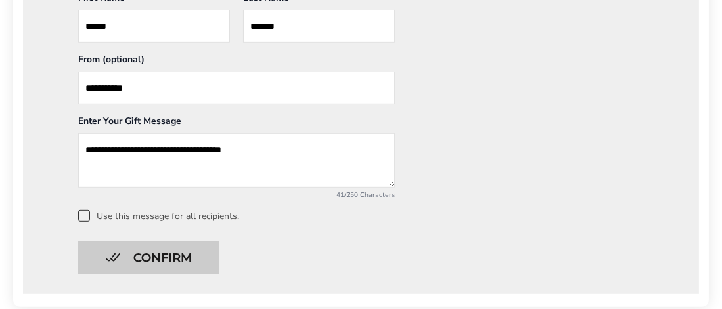
type textarea "**********"
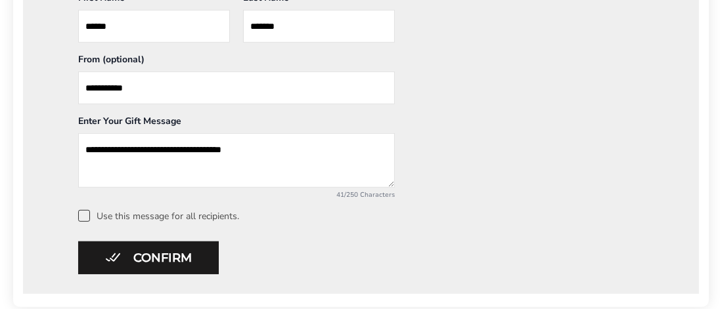
click at [144, 257] on button "Confirm" at bounding box center [148, 258] width 141 height 33
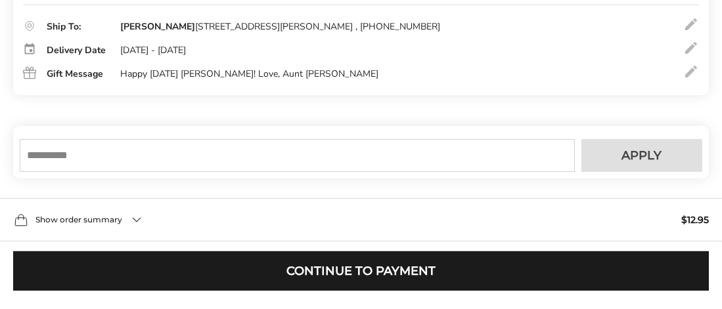
scroll to position [464, 0]
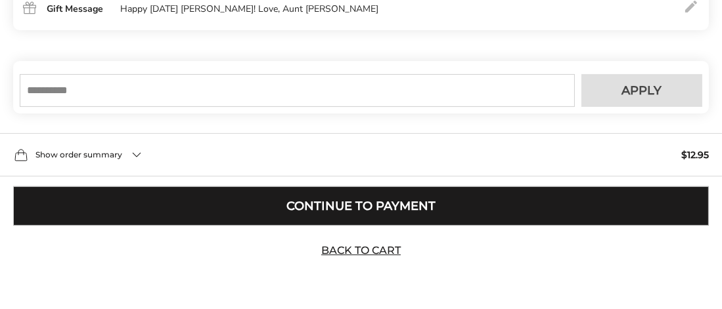
click at [319, 204] on button "Continue to Payment" at bounding box center [360, 205] width 695 height 39
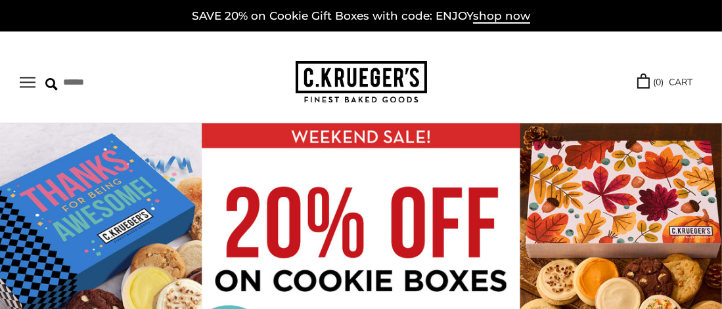
click at [27, 84] on button "Open navigation" at bounding box center [28, 82] width 16 height 11
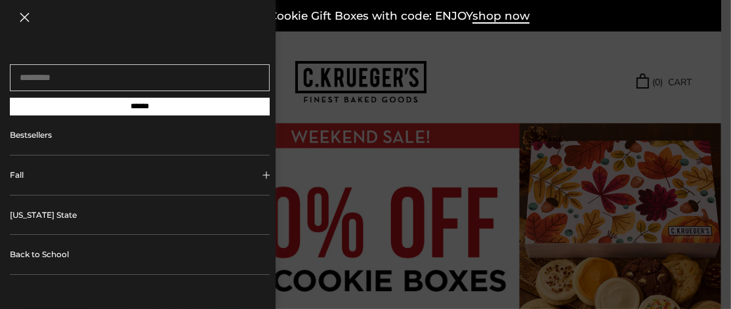
click at [23, 16] on button "Close navigation" at bounding box center [25, 17] width 10 height 10
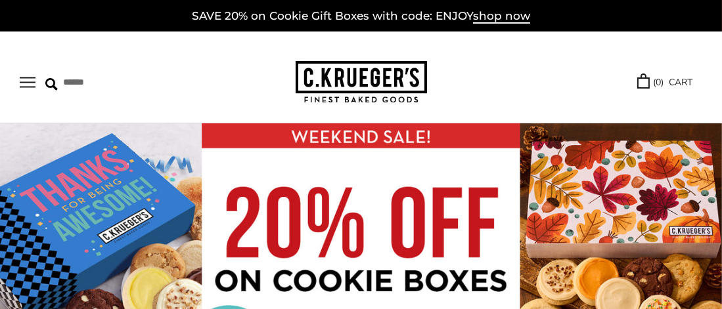
click at [25, 77] on button "Open navigation" at bounding box center [28, 82] width 16 height 11
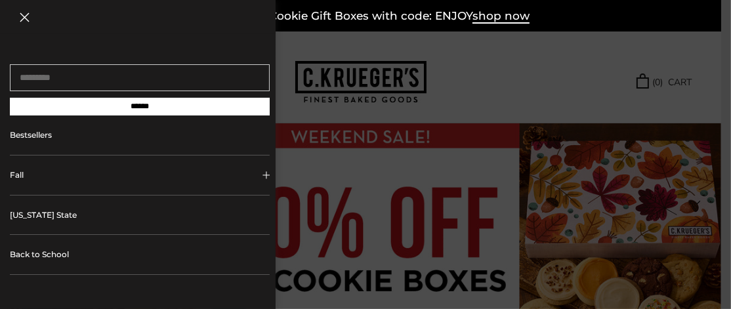
click at [24, 14] on button "Close navigation" at bounding box center [25, 17] width 10 height 10
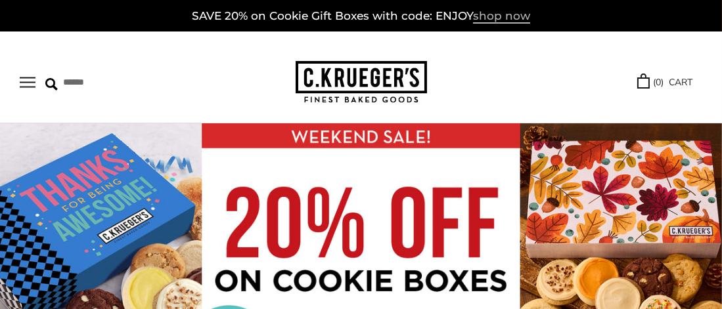
click at [494, 14] on span "shop now" at bounding box center [501, 16] width 57 height 14
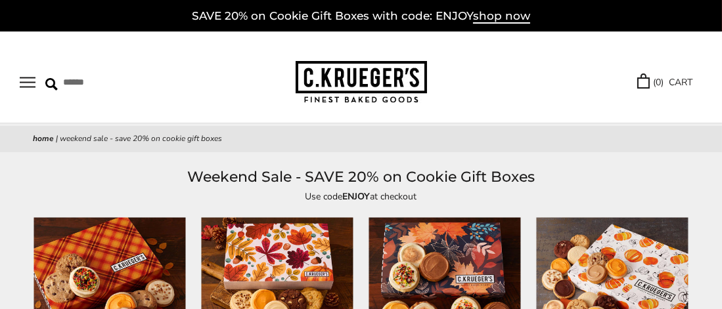
click at [24, 78] on button "Open navigation" at bounding box center [28, 82] width 16 height 11
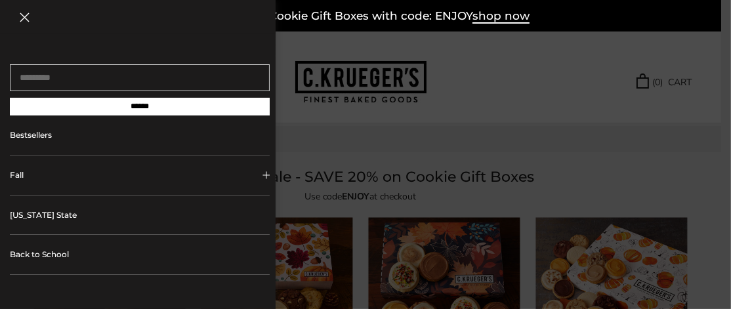
click at [25, 14] on button "Close navigation" at bounding box center [25, 17] width 10 height 10
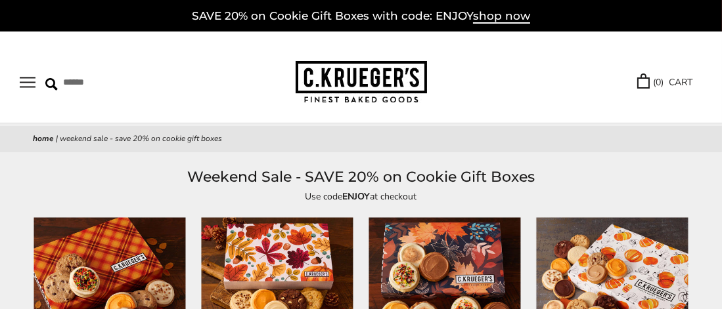
click at [678, 83] on link "( 0 ) CART" at bounding box center [664, 82] width 55 height 15
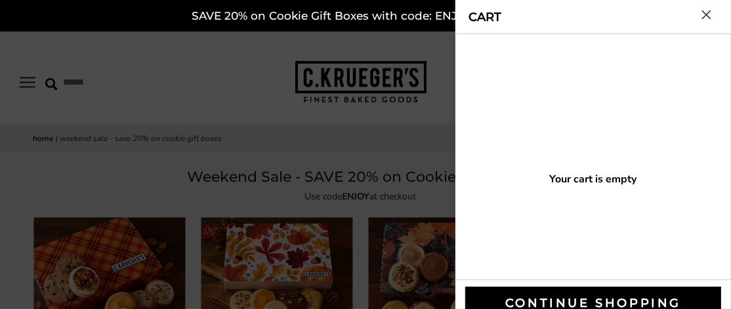
click at [703, 10] on button "Close cart" at bounding box center [707, 15] width 10 height 10
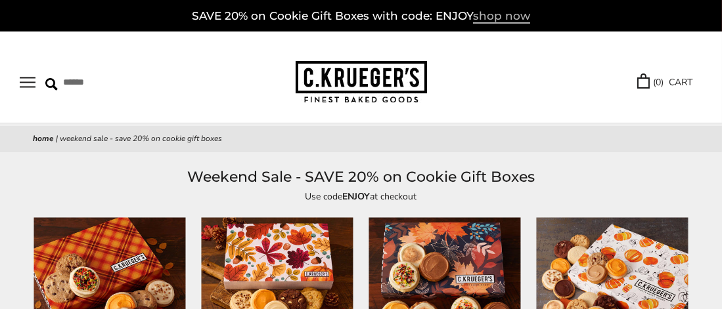
click at [501, 14] on span "shop now" at bounding box center [501, 16] width 57 height 14
click at [41, 138] on link "Home" at bounding box center [43, 138] width 21 height 11
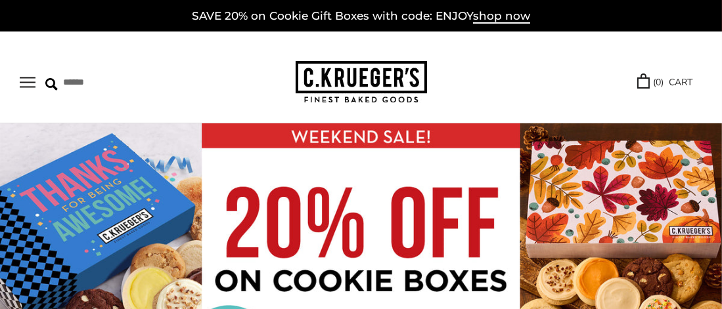
click at [28, 79] on button "Open navigation" at bounding box center [28, 82] width 16 height 11
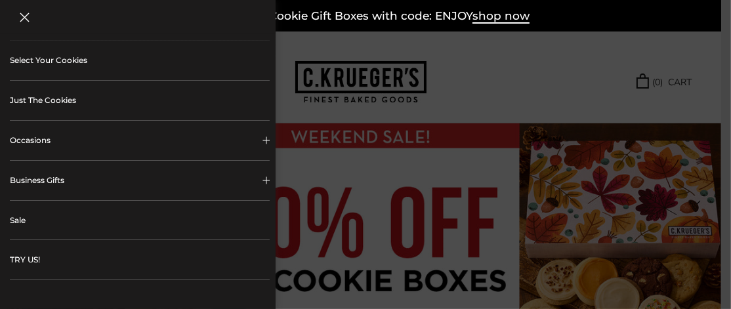
scroll to position [489, 0]
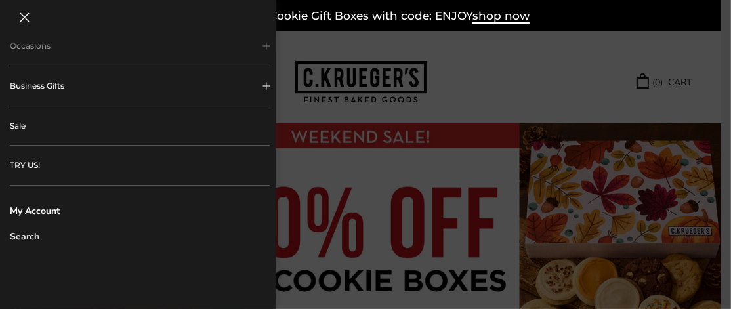
click at [26, 205] on link "My Account" at bounding box center [140, 211] width 260 height 14
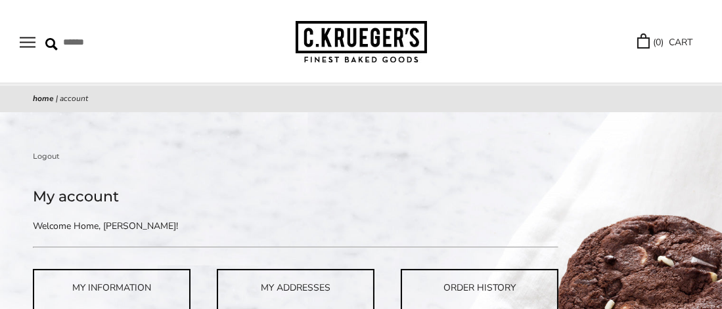
scroll to position [66, 0]
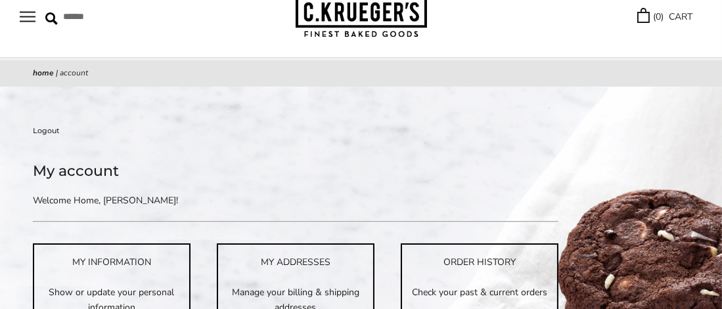
click at [48, 127] on link "Logout" at bounding box center [46, 131] width 27 height 12
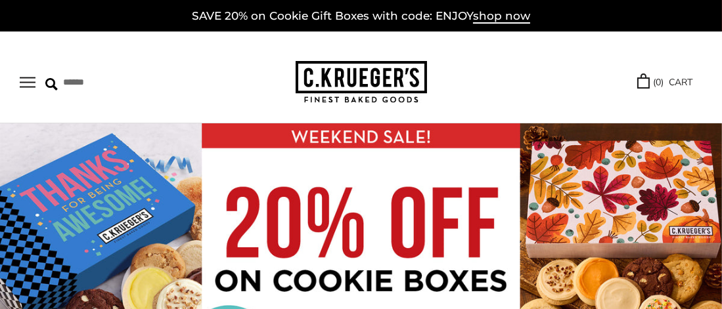
click at [26, 77] on button "Open navigation" at bounding box center [28, 82] width 16 height 11
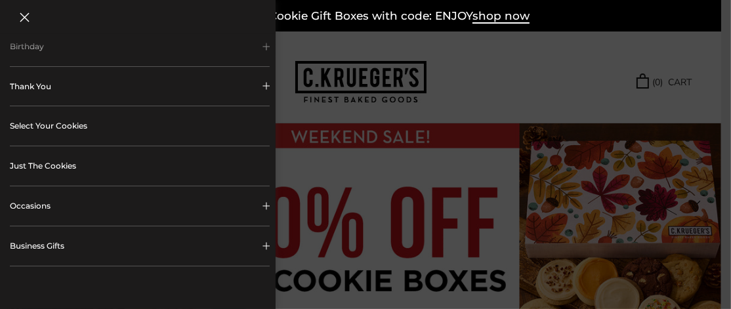
scroll to position [460, 0]
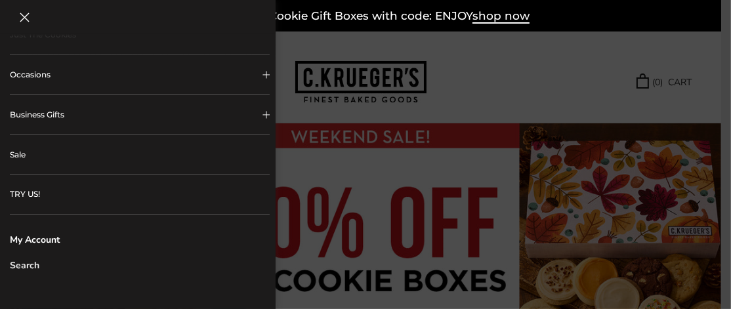
click at [27, 238] on link "My Account" at bounding box center [140, 240] width 260 height 14
